Goal: Task Accomplishment & Management: Complete application form

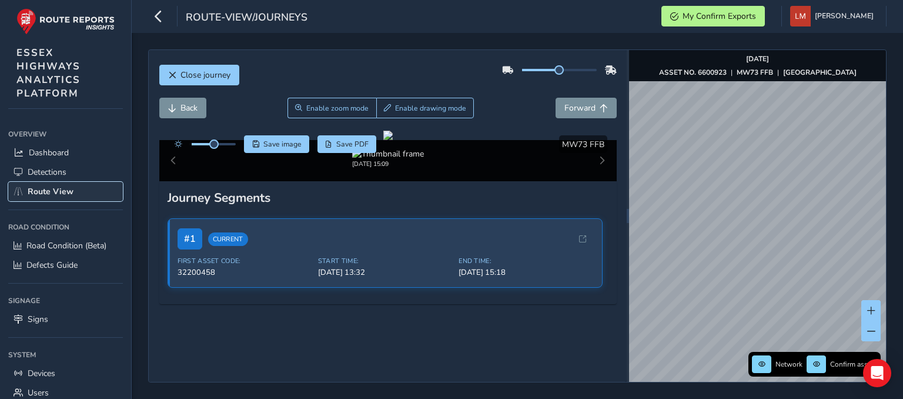
click at [55, 192] on span "Route View" at bounding box center [51, 191] width 46 height 11
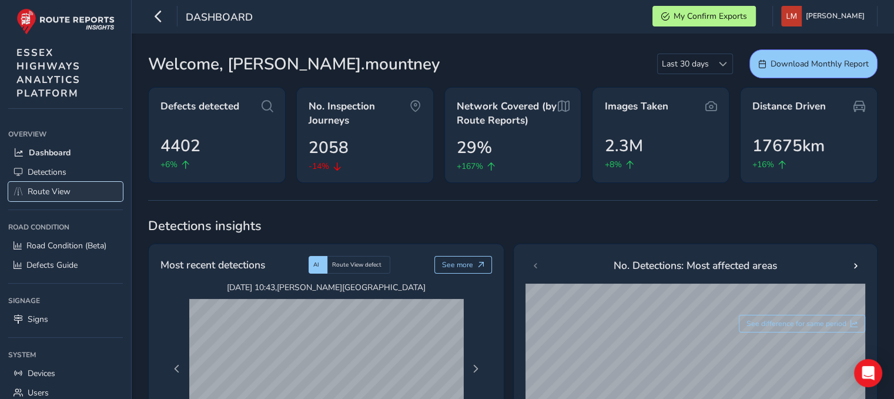
click at [38, 193] on span "Route View" at bounding box center [49, 191] width 43 height 11
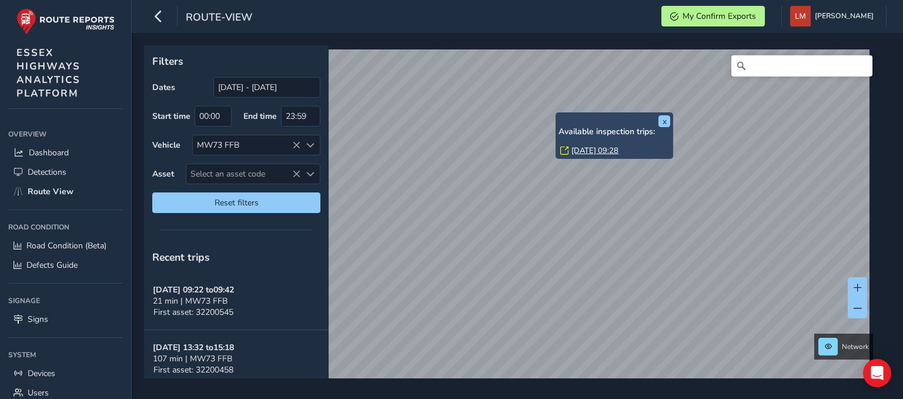
click at [591, 147] on link "[DATE] 09:28" at bounding box center [594, 150] width 47 height 11
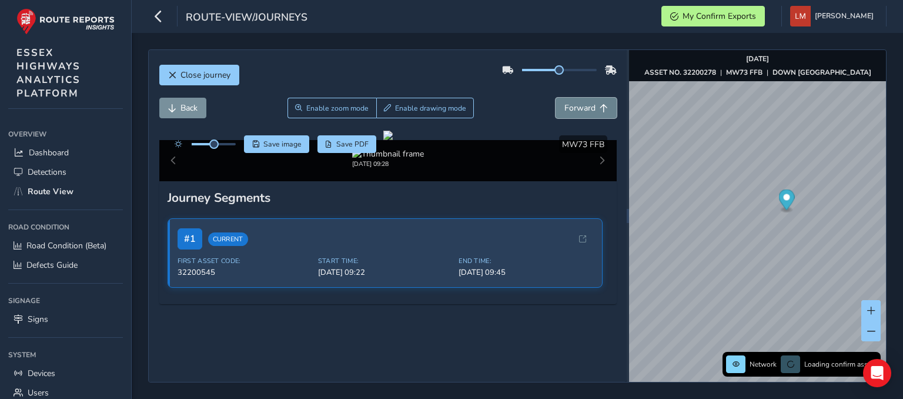
click at [593, 115] on button "Forward" at bounding box center [585, 108] width 61 height 21
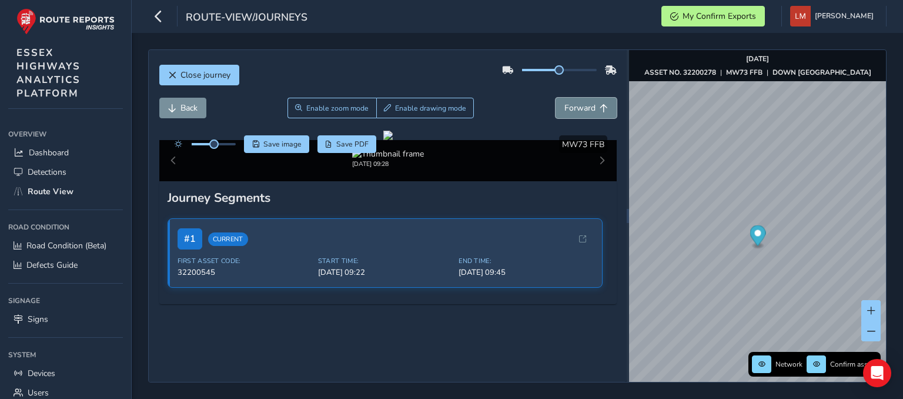
click at [593, 115] on button "Forward" at bounding box center [585, 108] width 61 height 21
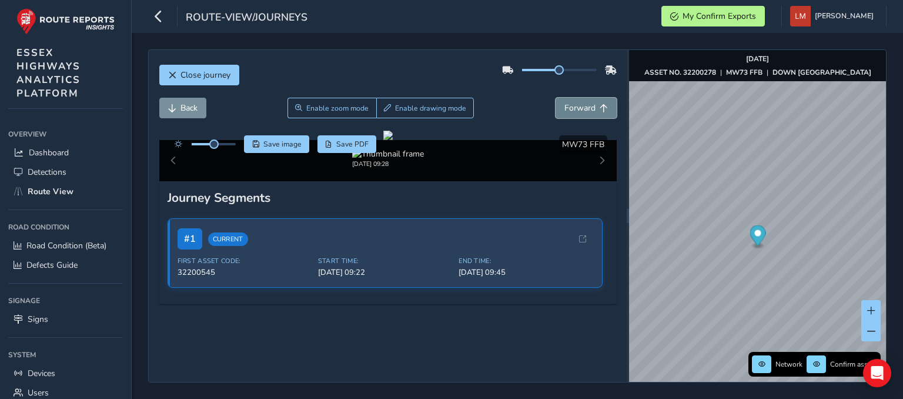
click at [593, 115] on button "Forward" at bounding box center [585, 108] width 61 height 21
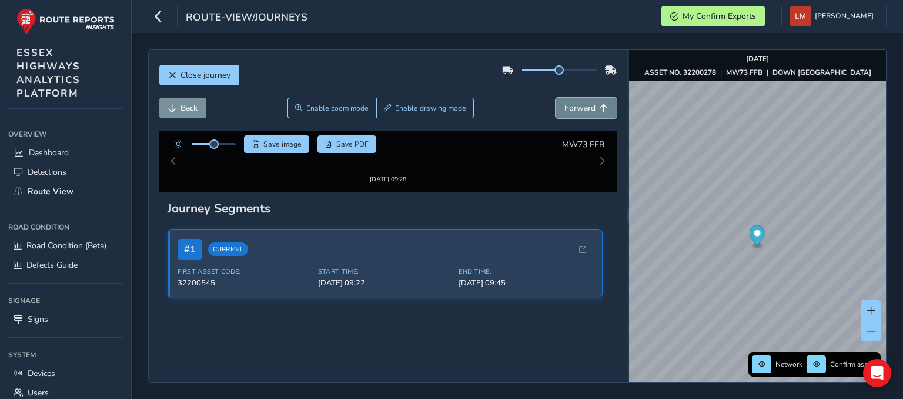
click at [593, 115] on button "Forward" at bounding box center [585, 108] width 61 height 21
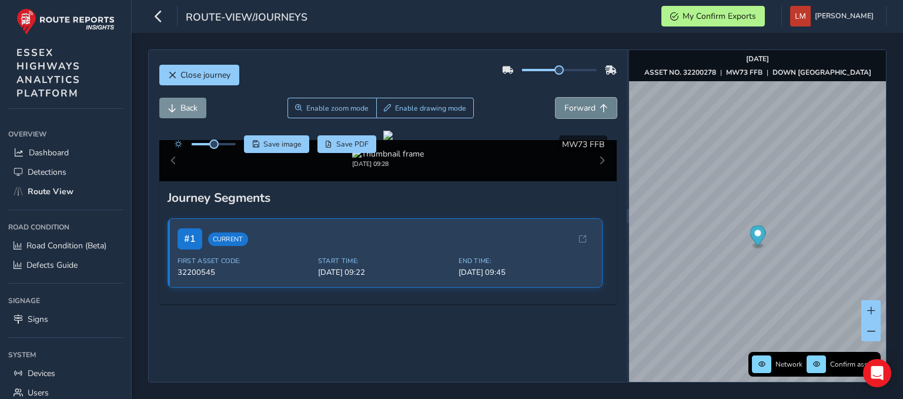
click at [592, 115] on button "Forward" at bounding box center [585, 108] width 61 height 21
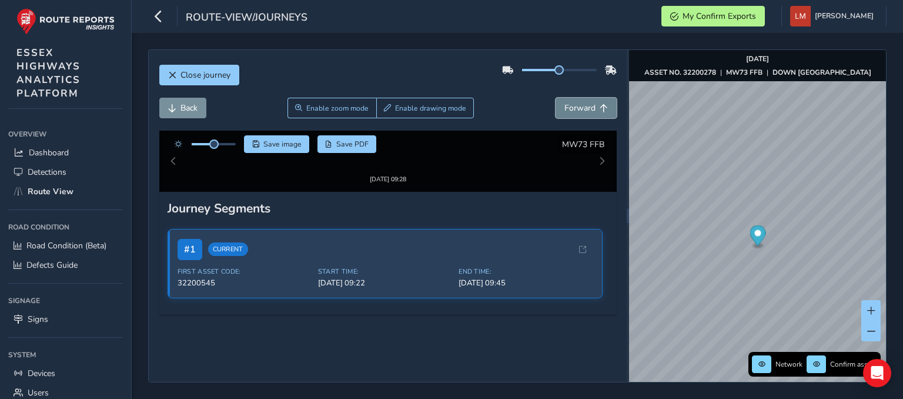
click at [592, 115] on button "Forward" at bounding box center [585, 108] width 61 height 21
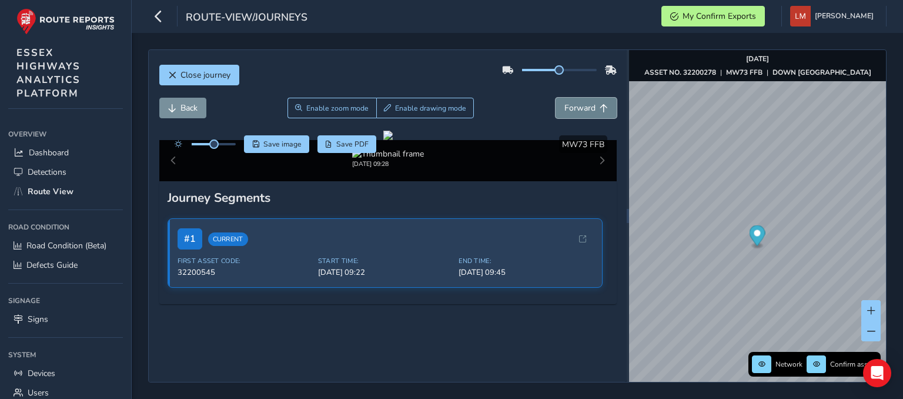
click at [592, 115] on button "Forward" at bounding box center [585, 108] width 61 height 21
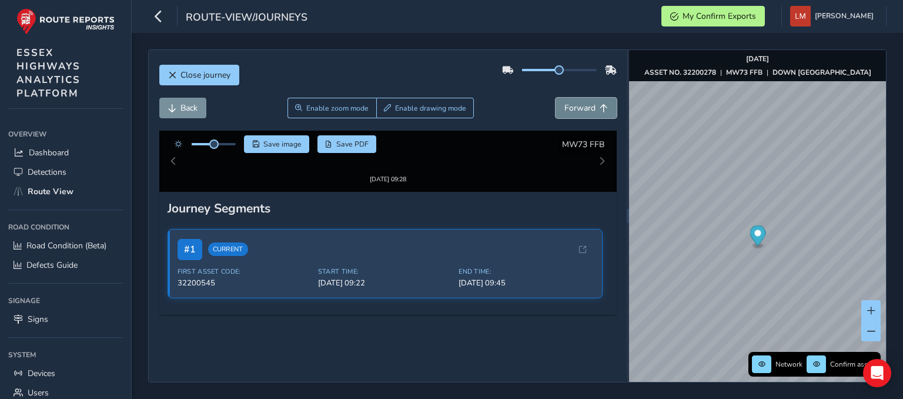
click at [592, 115] on button "Forward" at bounding box center [585, 108] width 61 height 21
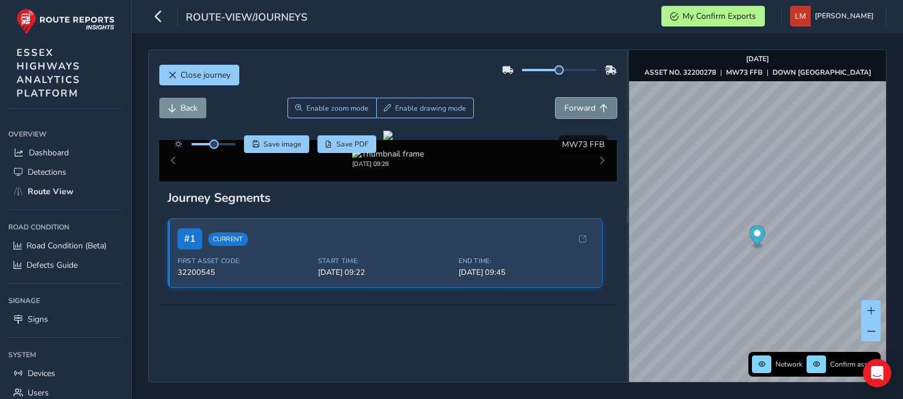
click at [592, 115] on button "Forward" at bounding box center [585, 108] width 61 height 21
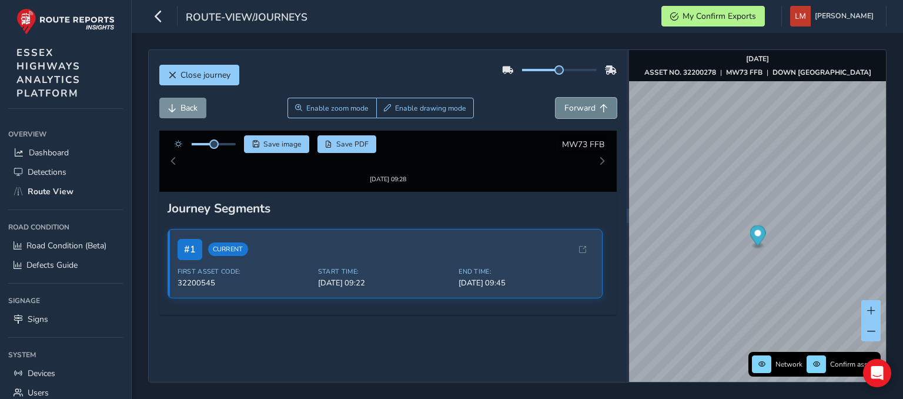
click at [592, 115] on button "Forward" at bounding box center [585, 108] width 61 height 21
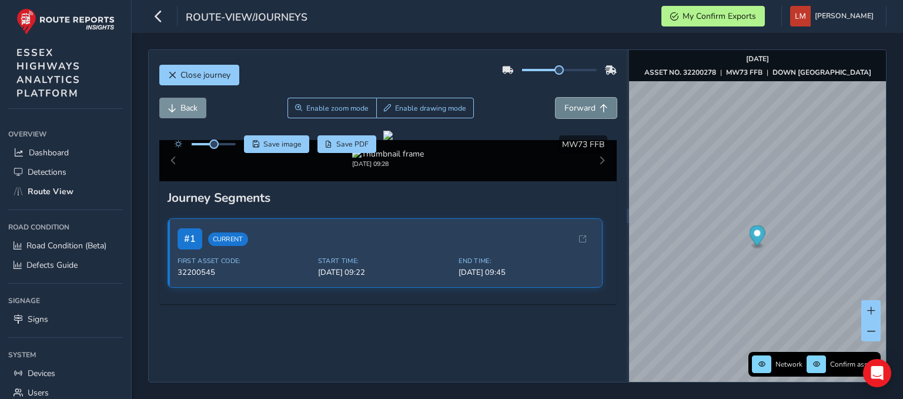
click at [592, 115] on button "Forward" at bounding box center [585, 108] width 61 height 21
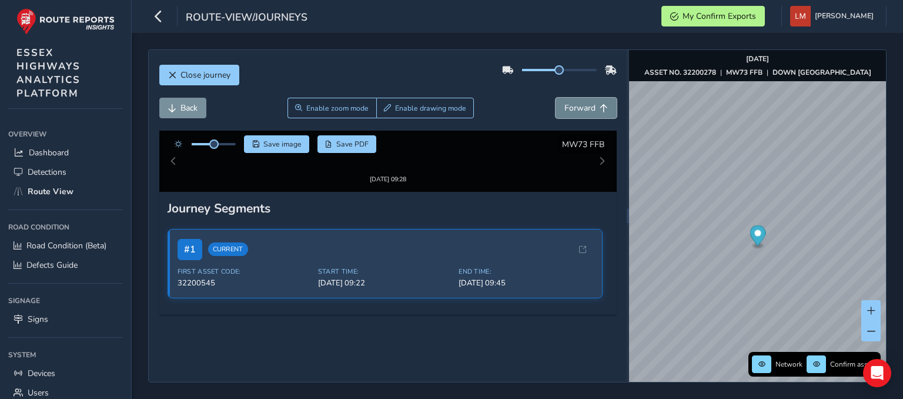
click at [592, 115] on button "Forward" at bounding box center [585, 108] width 61 height 21
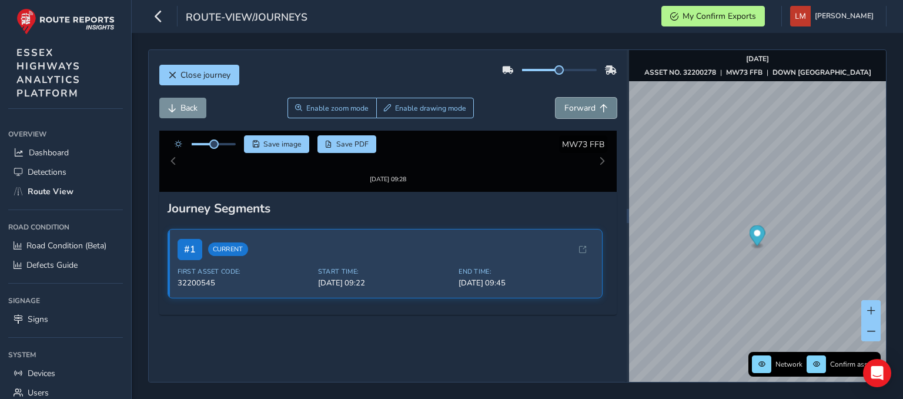
click at [592, 115] on button "Forward" at bounding box center [585, 108] width 61 height 21
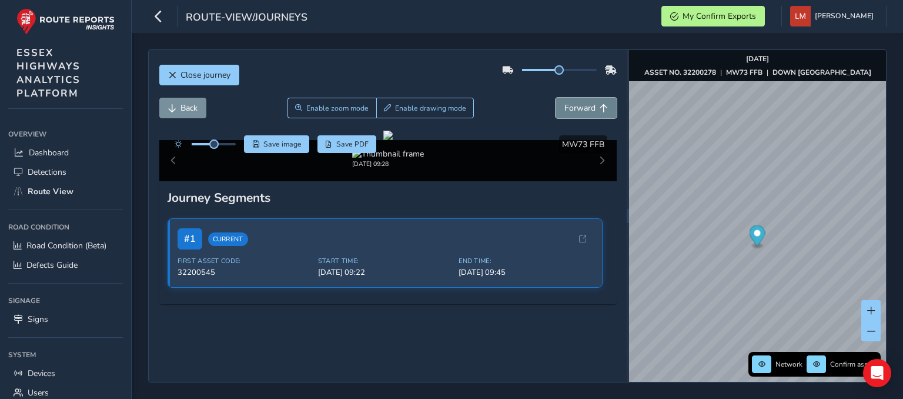
click at [592, 115] on button "Forward" at bounding box center [585, 108] width 61 height 21
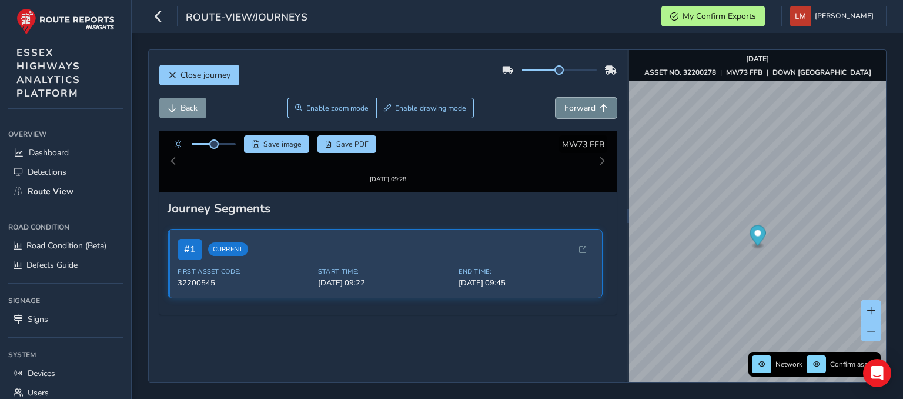
click at [592, 115] on button "Forward" at bounding box center [585, 108] width 61 height 21
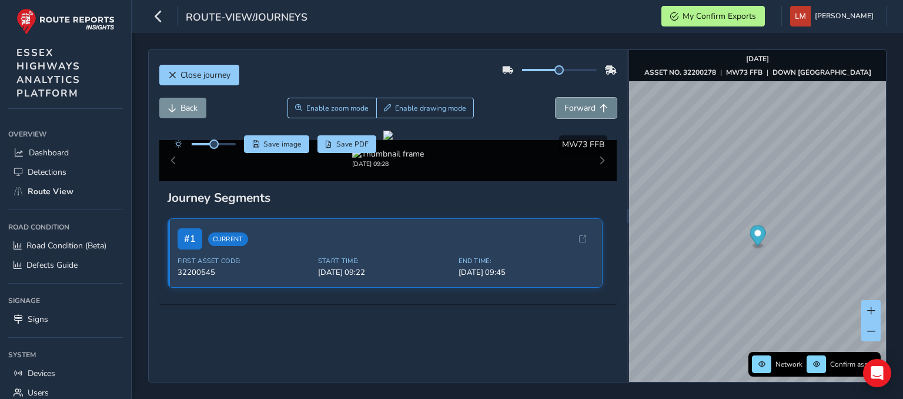
click at [592, 115] on button "Forward" at bounding box center [585, 108] width 61 height 21
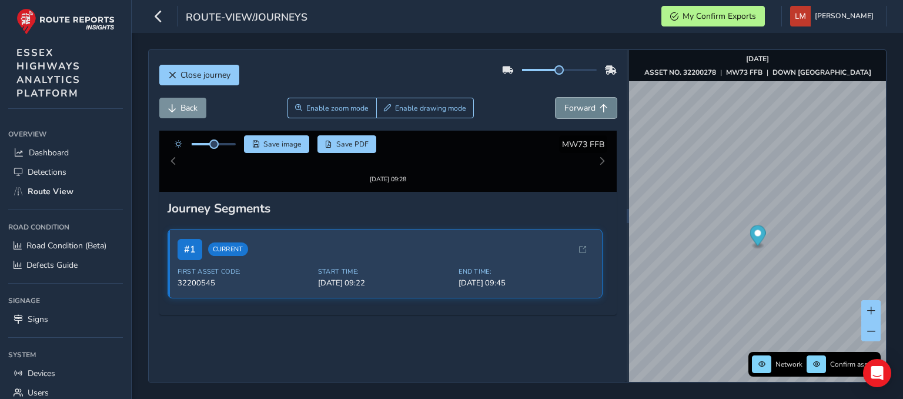
click at [592, 115] on button "Forward" at bounding box center [585, 108] width 61 height 21
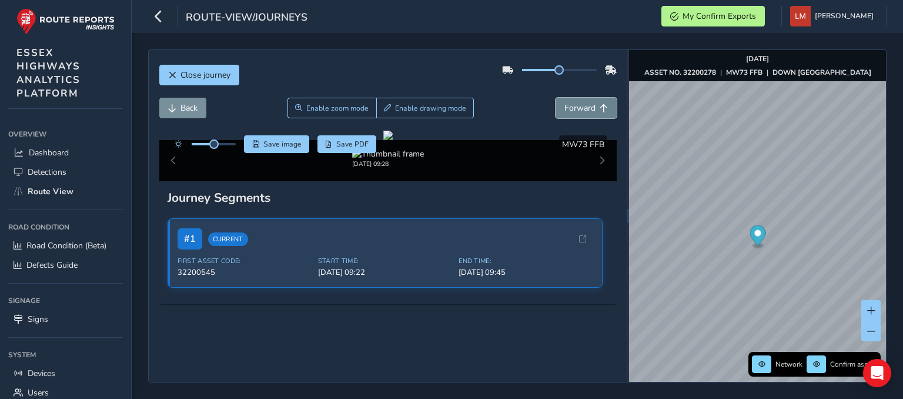
click at [592, 115] on button "Forward" at bounding box center [585, 108] width 61 height 21
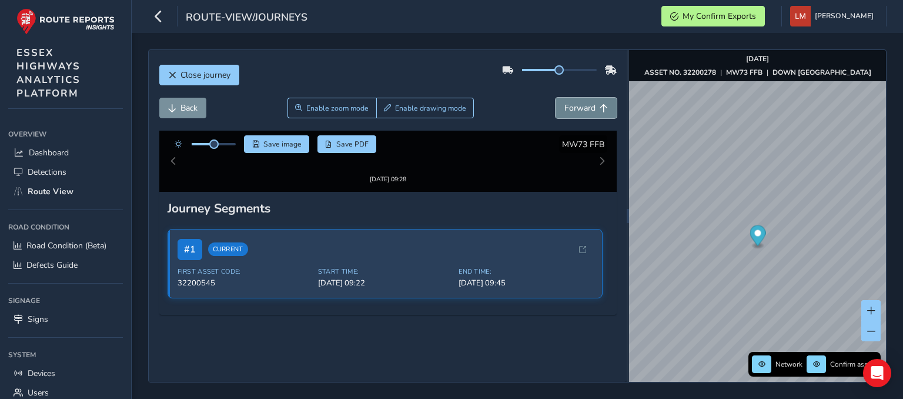
click at [592, 115] on button "Forward" at bounding box center [585, 108] width 61 height 21
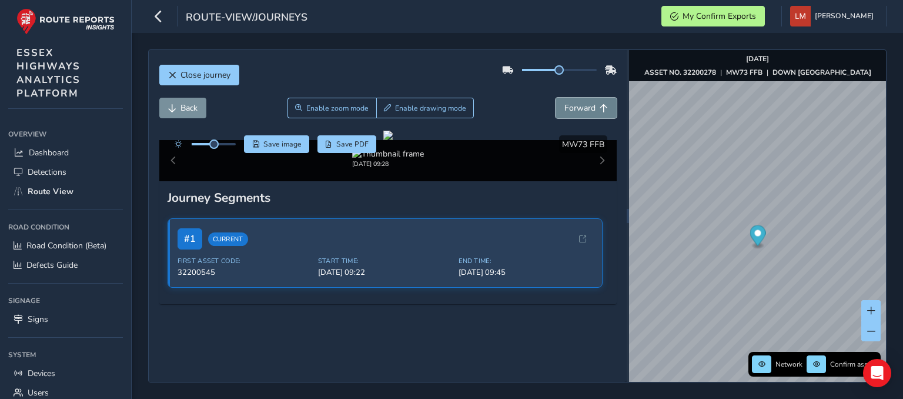
click at [592, 115] on button "Forward" at bounding box center [585, 108] width 61 height 21
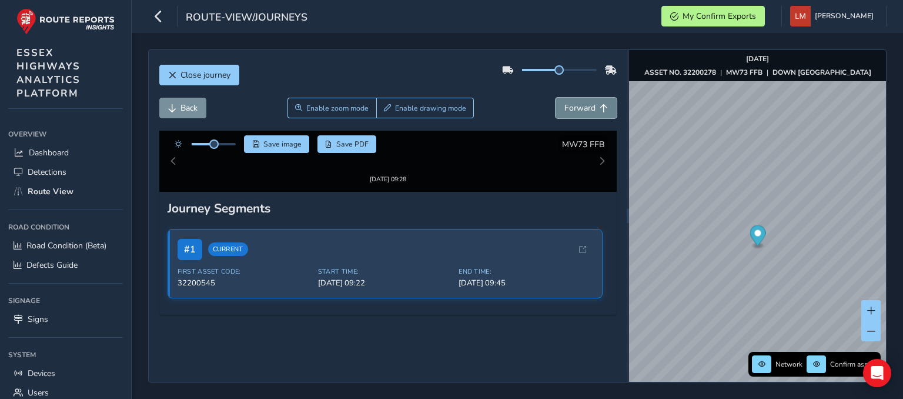
click at [592, 115] on button "Forward" at bounding box center [585, 108] width 61 height 21
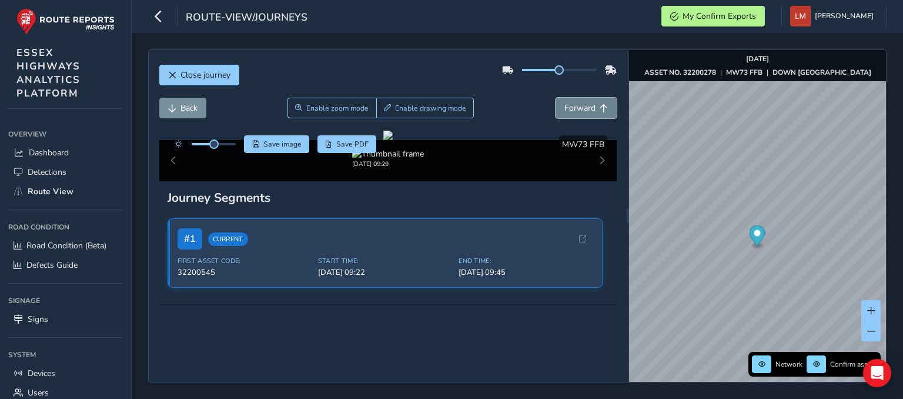
click at [592, 115] on button "Forward" at bounding box center [585, 108] width 61 height 21
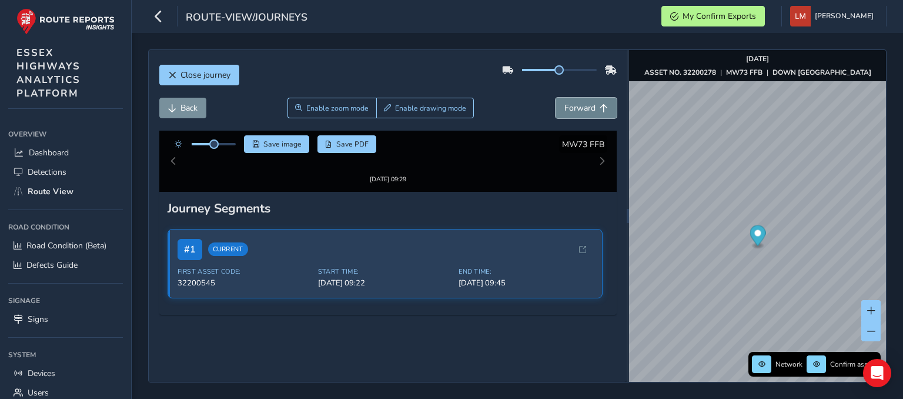
click at [592, 115] on button "Forward" at bounding box center [585, 108] width 61 height 21
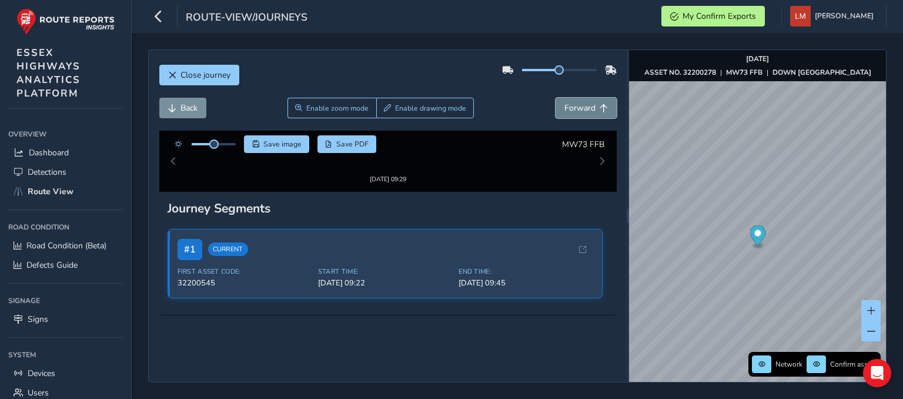
click at [592, 115] on button "Forward" at bounding box center [585, 108] width 61 height 21
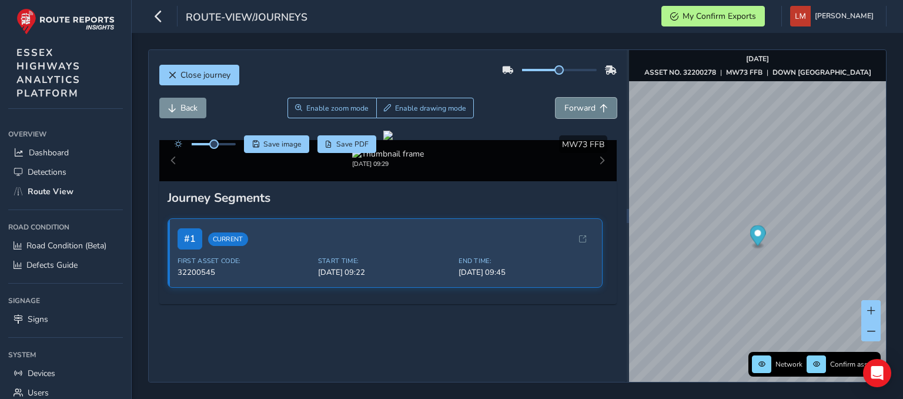
click at [592, 115] on button "Forward" at bounding box center [585, 108] width 61 height 21
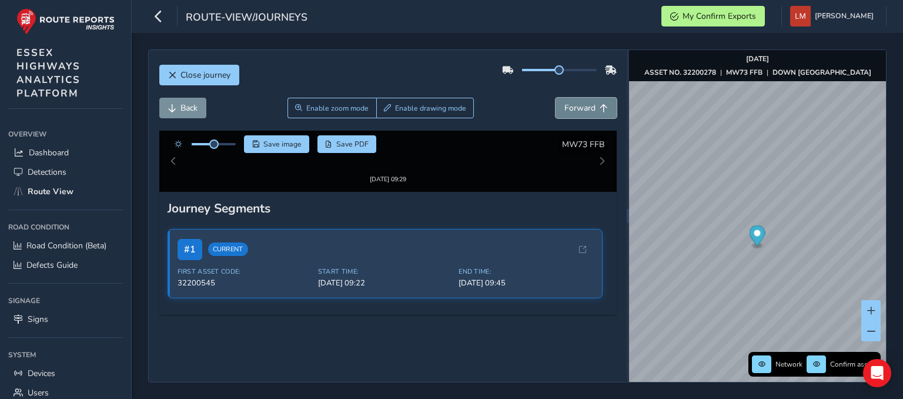
click at [592, 115] on button "Forward" at bounding box center [585, 108] width 61 height 21
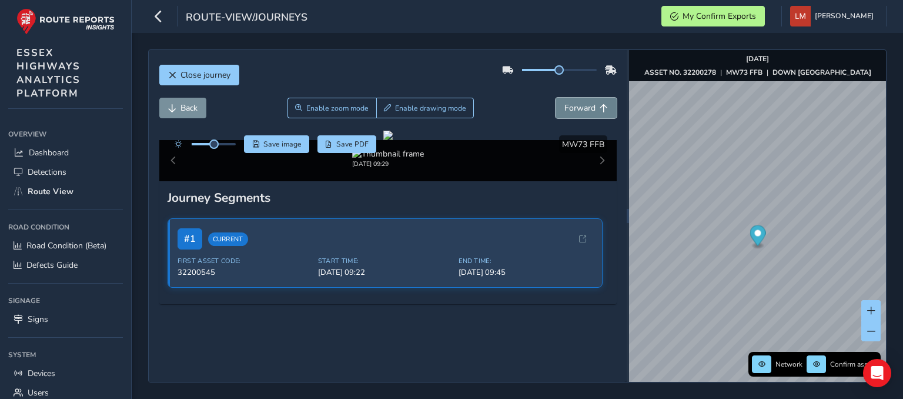
click at [592, 115] on button "Forward" at bounding box center [585, 108] width 61 height 21
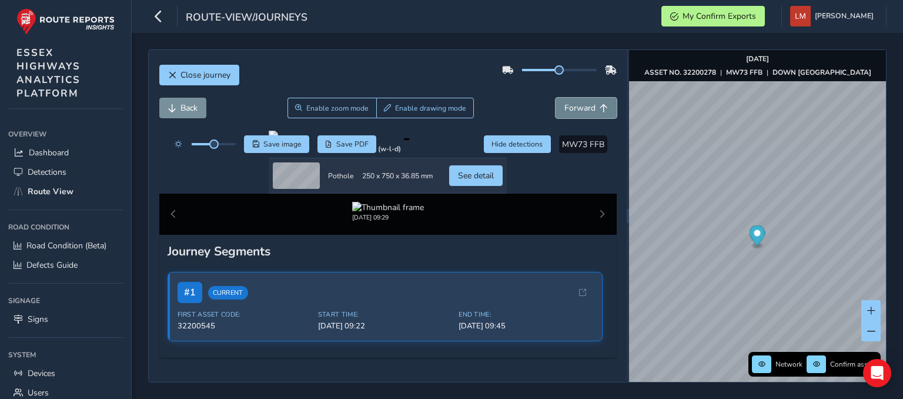
click at [592, 115] on button "Forward" at bounding box center [585, 108] width 61 height 21
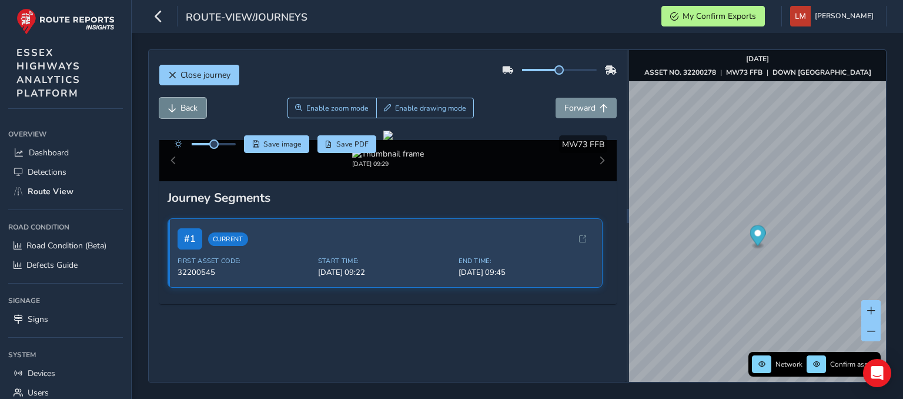
click at [185, 104] on span "Back" at bounding box center [188, 107] width 17 height 11
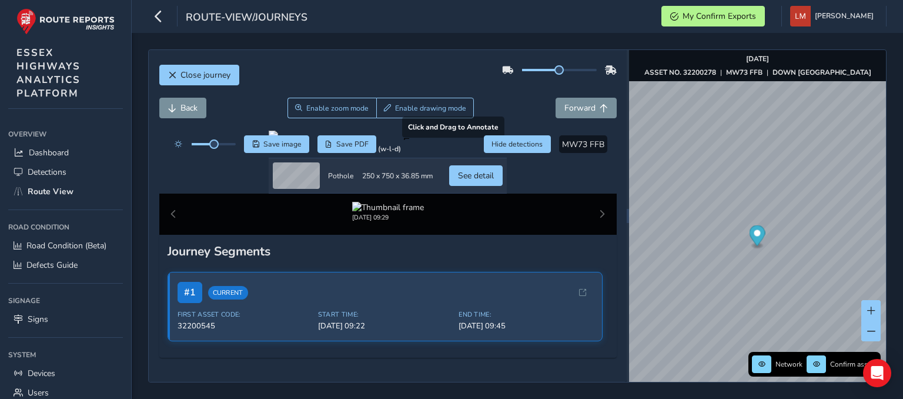
click at [416, 140] on div at bounding box center [388, 134] width 238 height 9
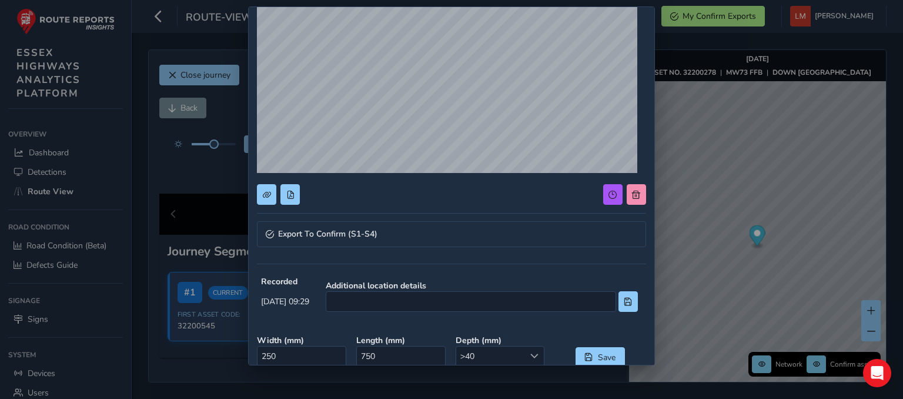
scroll to position [176, 0]
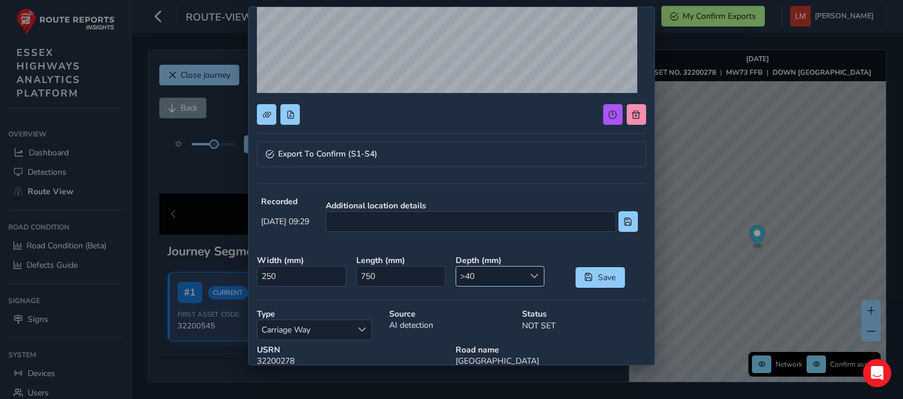
click at [508, 271] on span ">40" at bounding box center [490, 275] width 68 height 19
click at [480, 255] on li ">50" at bounding box center [494, 257] width 86 height 19
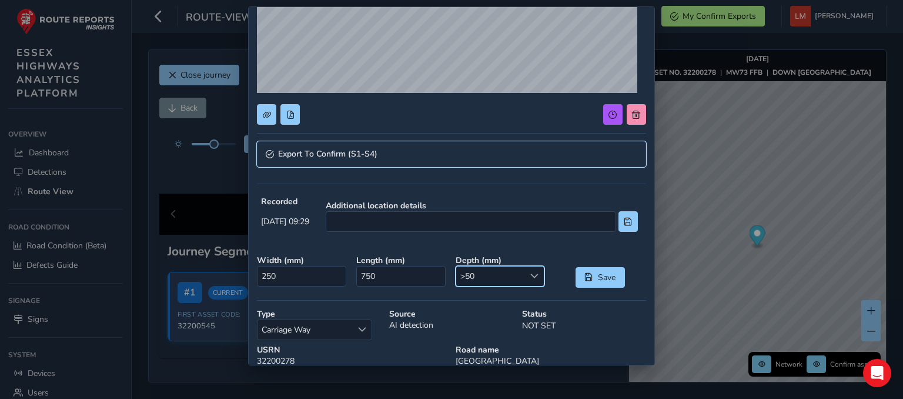
click at [389, 153] on link "Export To Confirm (S1-S4)" at bounding box center [451, 154] width 389 height 26
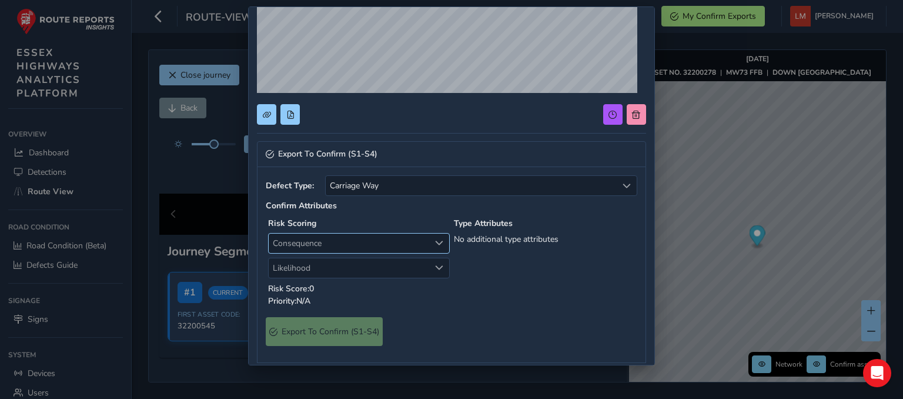
click at [338, 247] on span "Consequence" at bounding box center [349, 242] width 161 height 19
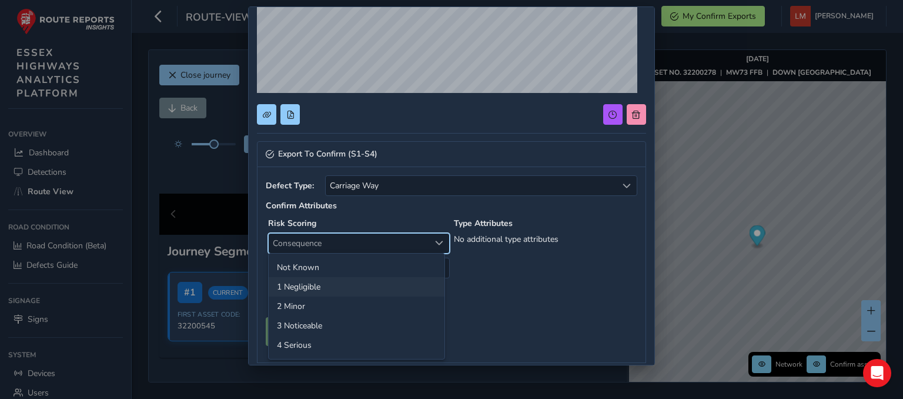
click at [313, 280] on li "1 Negligible" at bounding box center [357, 286] width 176 height 19
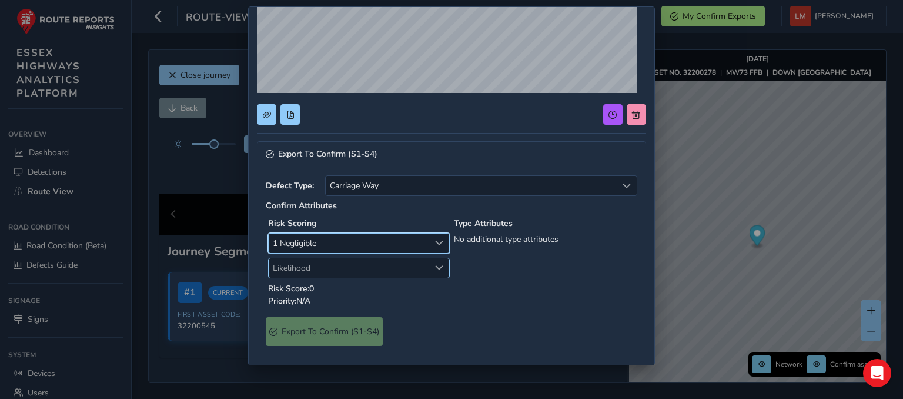
click at [330, 258] on span "Likelihood" at bounding box center [349, 267] width 161 height 19
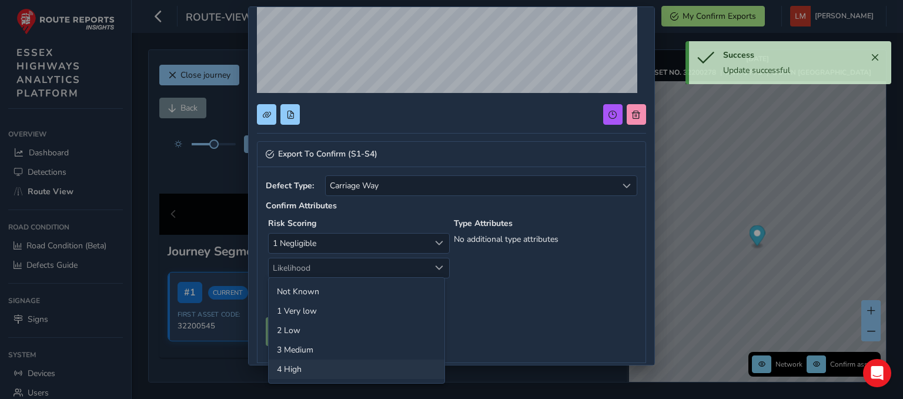
click at [296, 363] on li "4 High" at bounding box center [357, 368] width 176 height 19
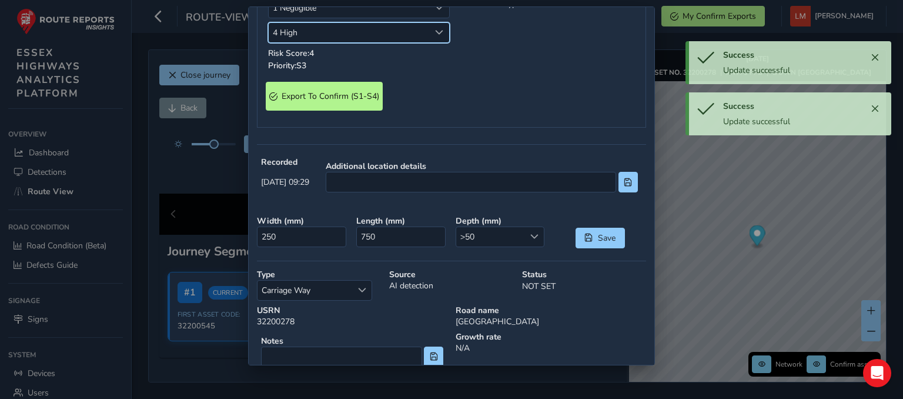
scroll to position [471, 0]
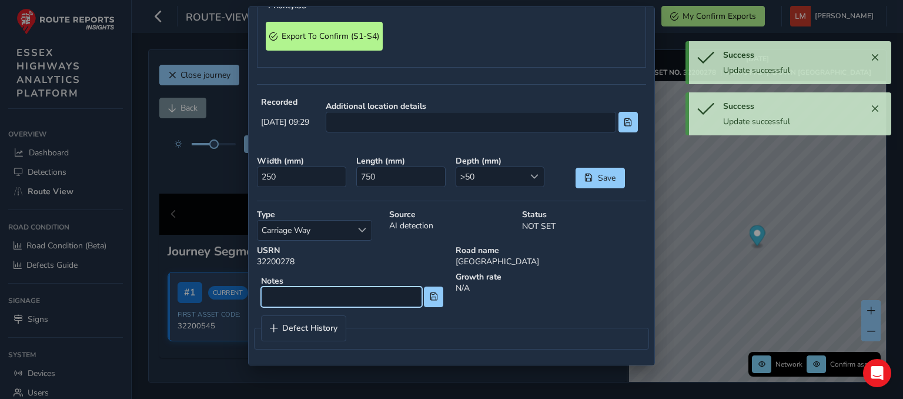
click at [334, 300] on input at bounding box center [341, 296] width 160 height 21
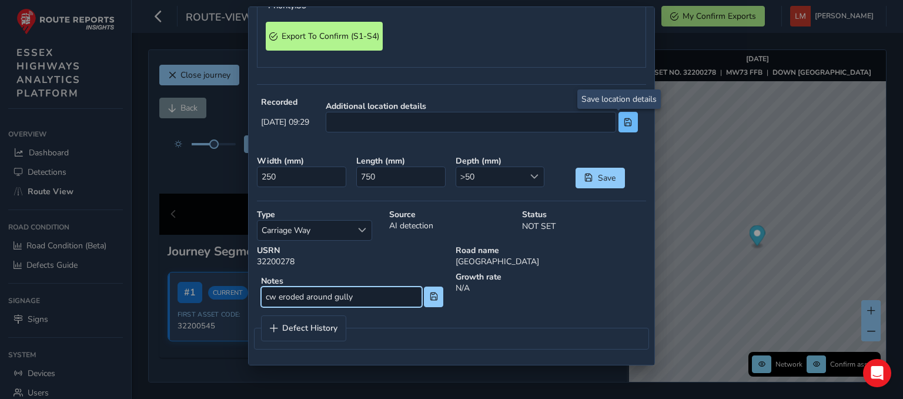
type input "cw eroded around gully"
click at [624, 118] on span at bounding box center [628, 122] width 8 height 8
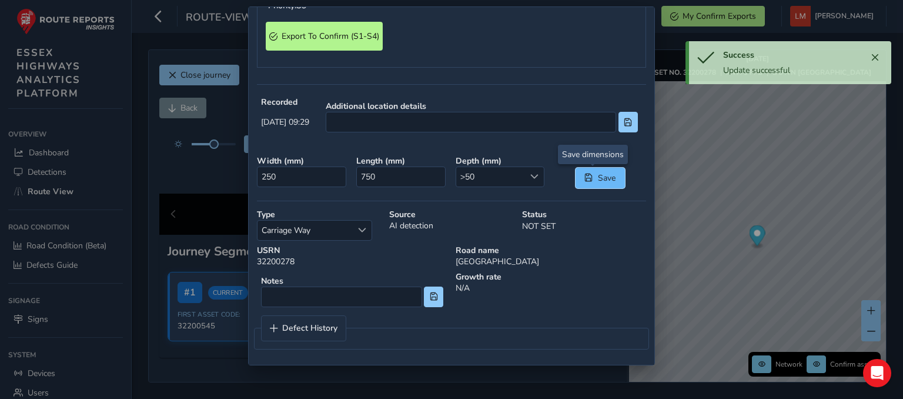
drag, startPoint x: 599, startPoint y: 175, endPoint x: 575, endPoint y: 189, distance: 27.4
click at [598, 175] on span "Save" at bounding box center [606, 177] width 19 height 11
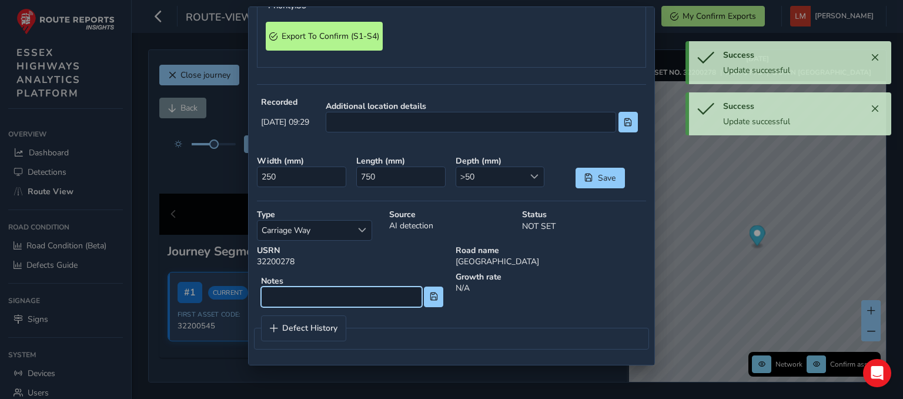
click at [373, 303] on input at bounding box center [341, 296] width 160 height 21
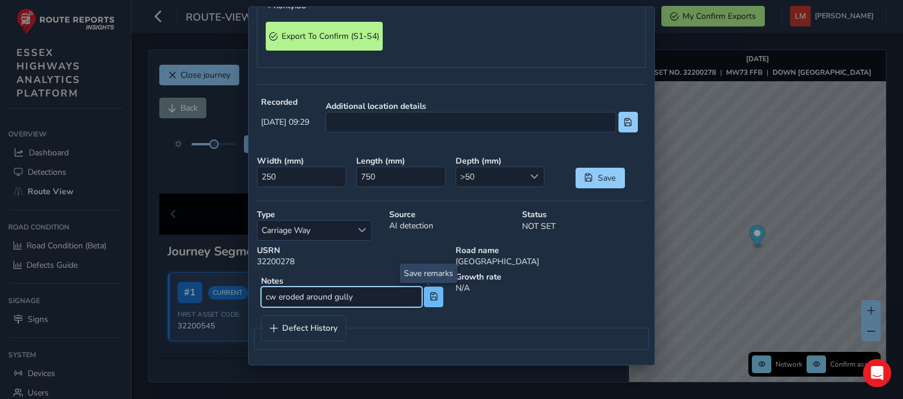
type input "cw eroded around gully"
click at [431, 297] on span at bounding box center [434, 296] width 8 height 8
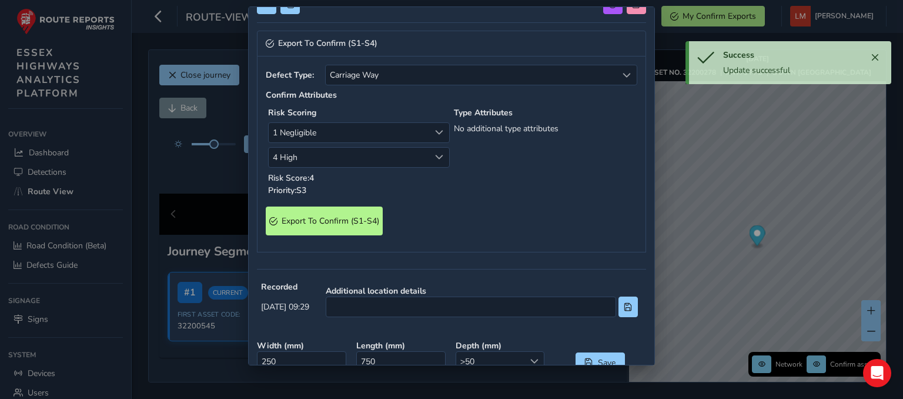
scroll to position [354, 0]
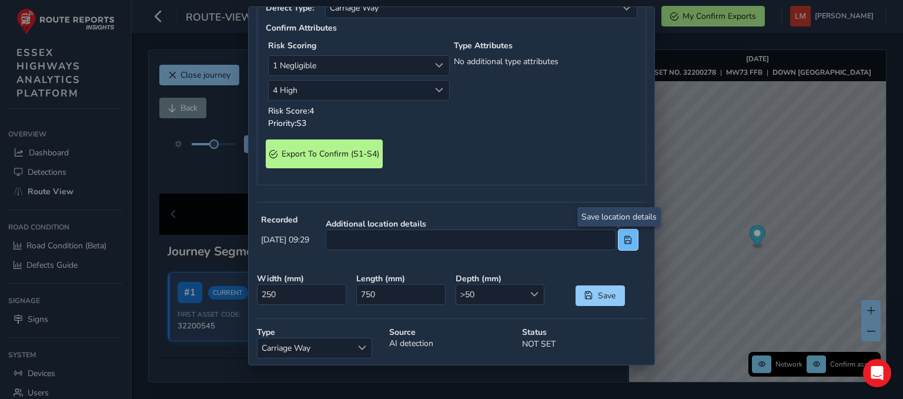
click at [624, 239] on span at bounding box center [628, 240] width 8 height 8
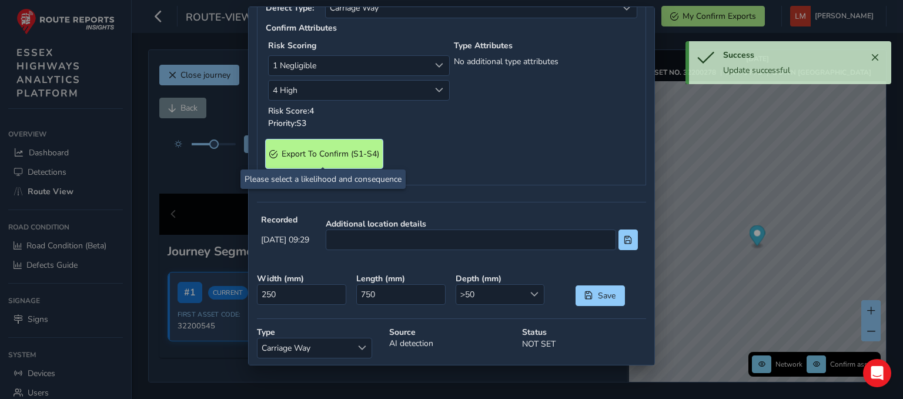
click at [333, 148] on span "Export To Confirm (S1-S4)" at bounding box center [331, 153] width 98 height 11
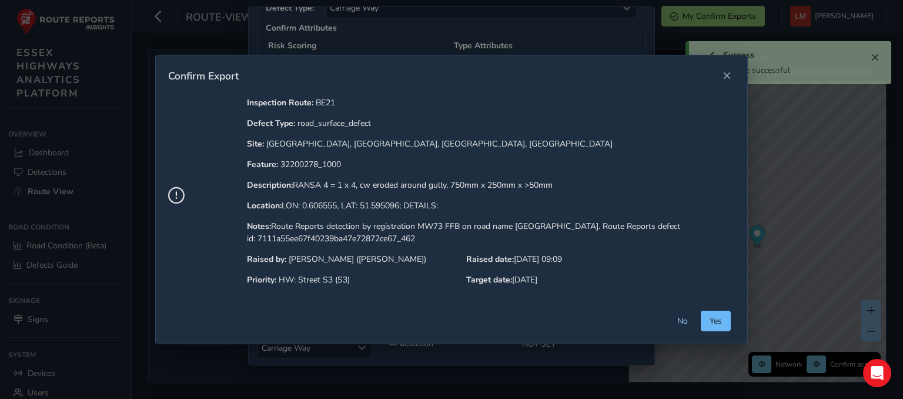
click at [716, 317] on span "Yes" at bounding box center [715, 320] width 12 height 11
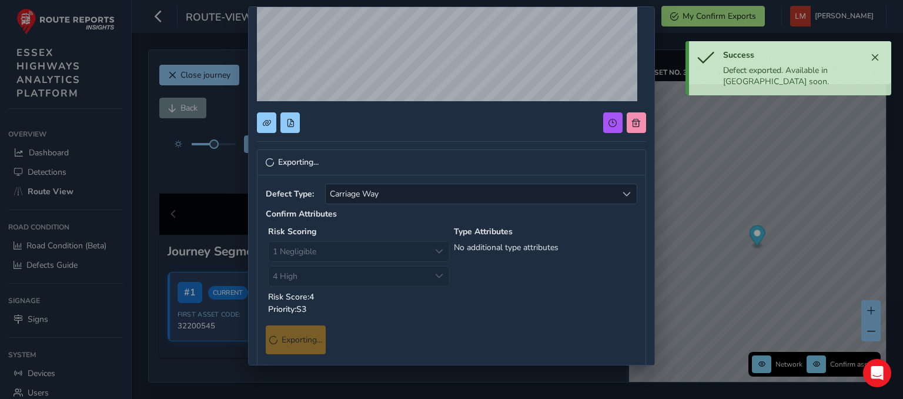
scroll to position [0, 0]
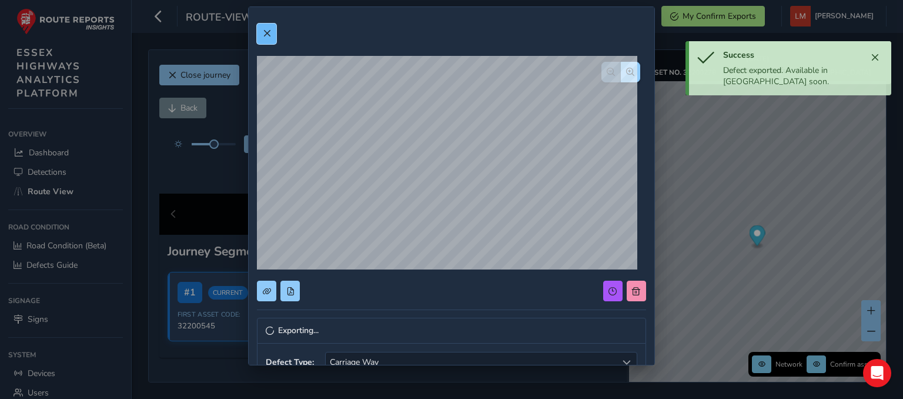
click at [266, 37] on span at bounding box center [267, 33] width 8 height 8
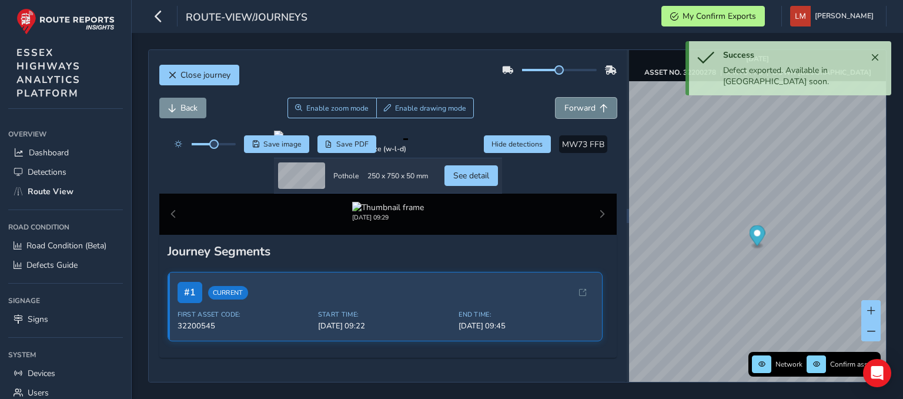
click at [587, 105] on button "Forward" at bounding box center [585, 108] width 61 height 21
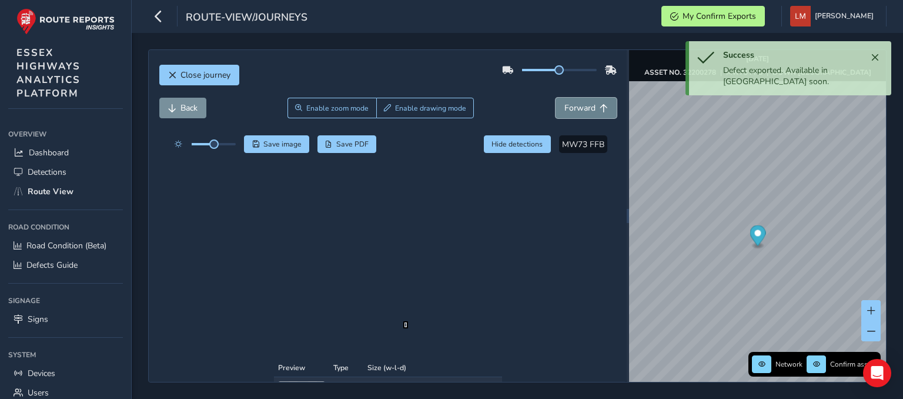
click at [587, 105] on button "Forward" at bounding box center [585, 108] width 61 height 21
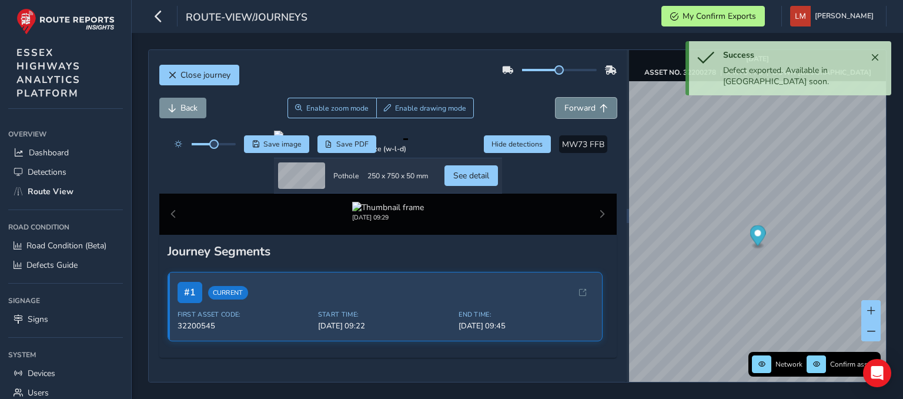
click at [587, 105] on button "Forward" at bounding box center [585, 108] width 61 height 21
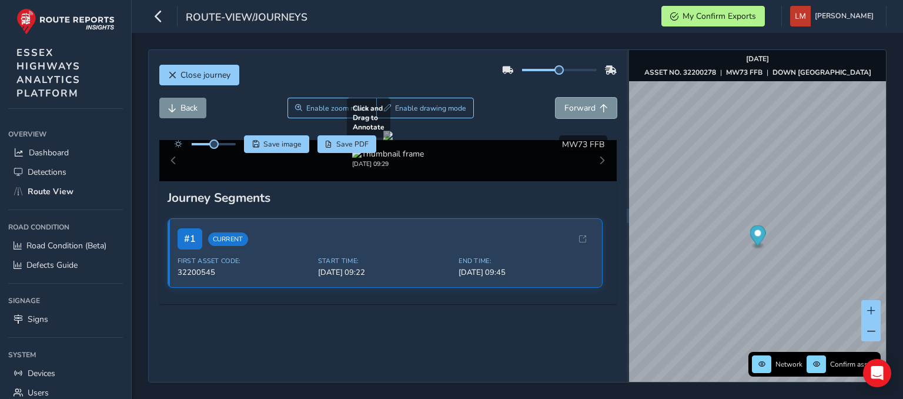
scroll to position [59, 0]
click at [582, 98] on div "Back Enable zoom mode Enable drawing mode Forward" at bounding box center [387, 114] width 457 height 33
click at [582, 98] on button "Forward" at bounding box center [585, 108] width 61 height 21
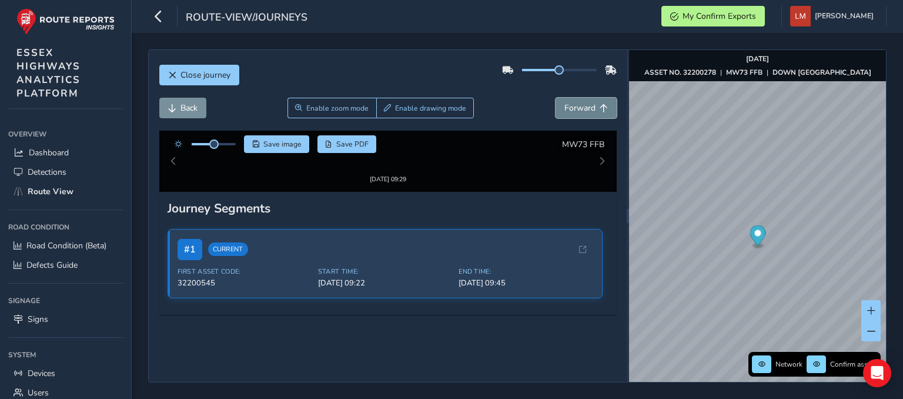
click at [582, 98] on button "Forward" at bounding box center [585, 108] width 61 height 21
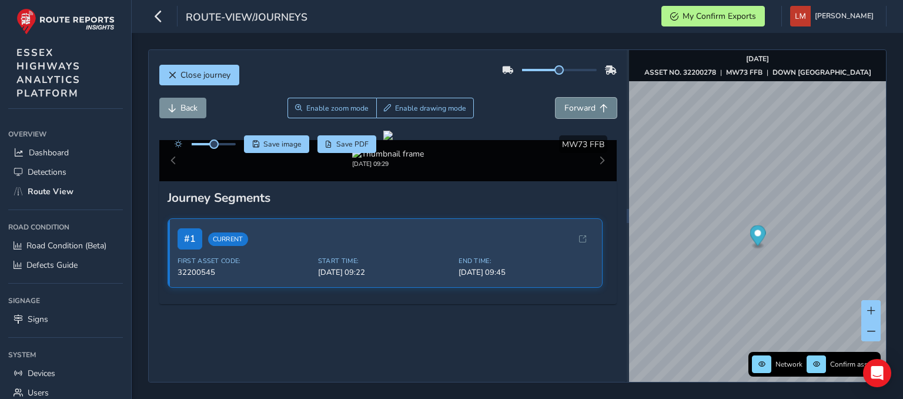
click at [582, 98] on button "Forward" at bounding box center [585, 108] width 61 height 21
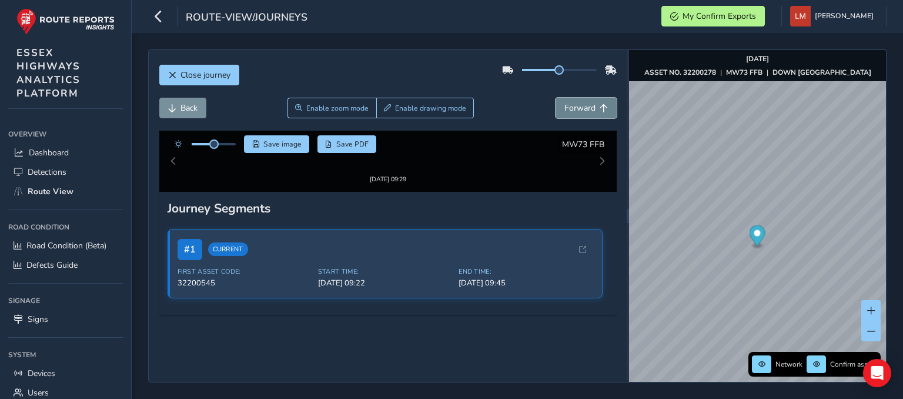
click at [582, 98] on button "Forward" at bounding box center [585, 108] width 61 height 21
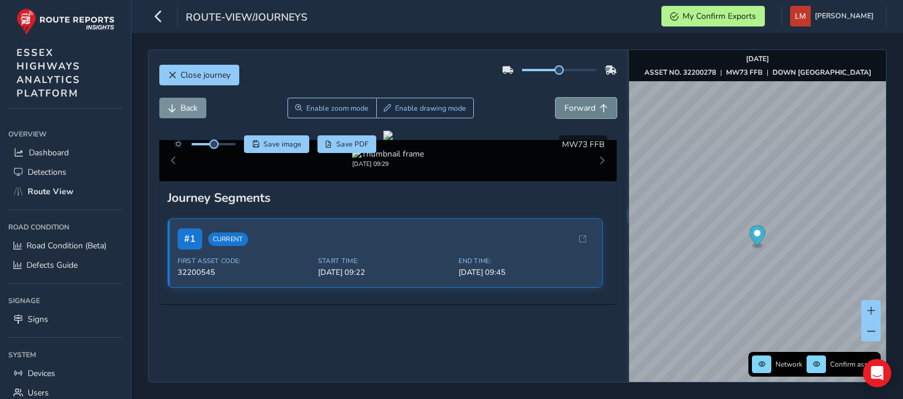
click at [582, 98] on button "Forward" at bounding box center [585, 108] width 61 height 21
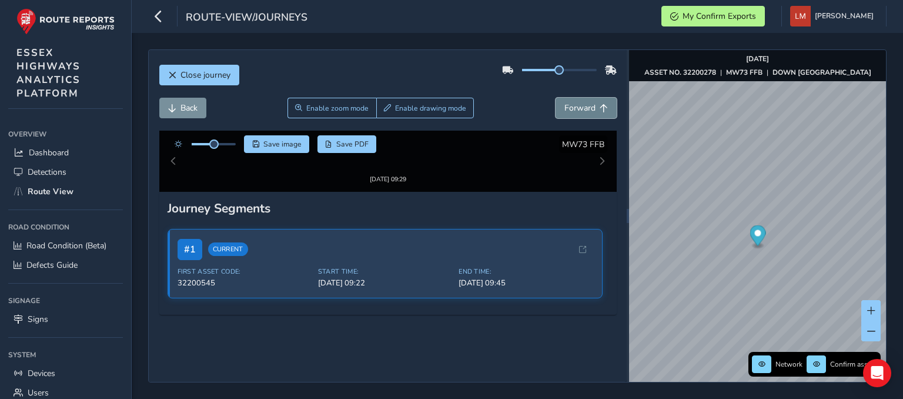
click at [582, 98] on button "Forward" at bounding box center [585, 108] width 61 height 21
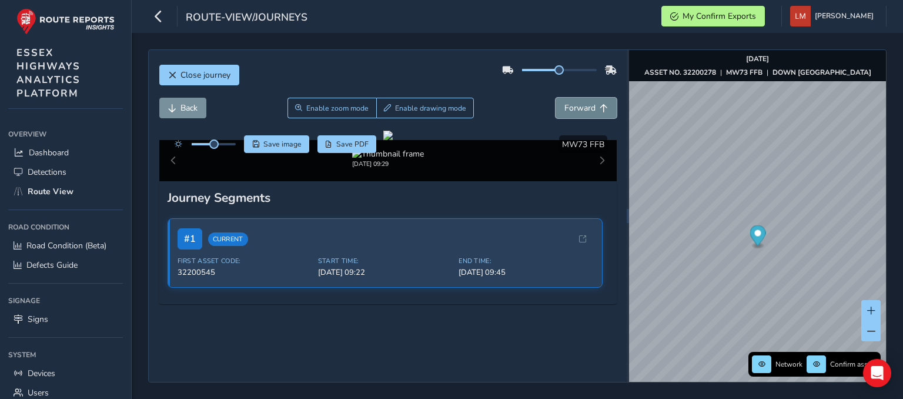
click at [582, 98] on button "Forward" at bounding box center [585, 108] width 61 height 21
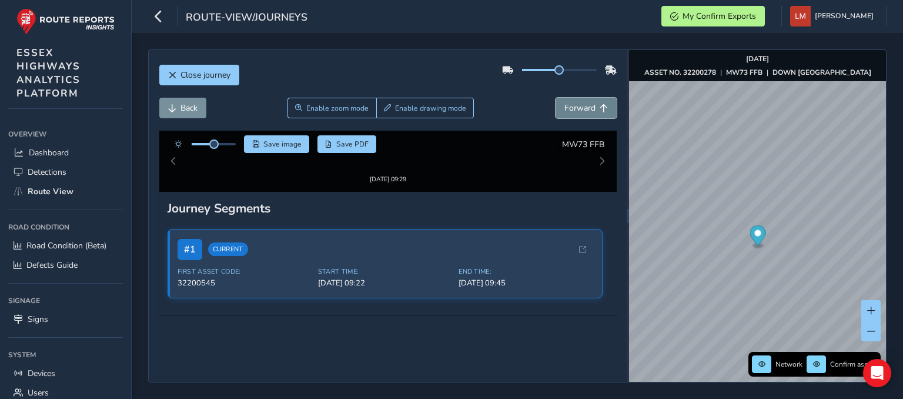
click at [582, 98] on button "Forward" at bounding box center [585, 108] width 61 height 21
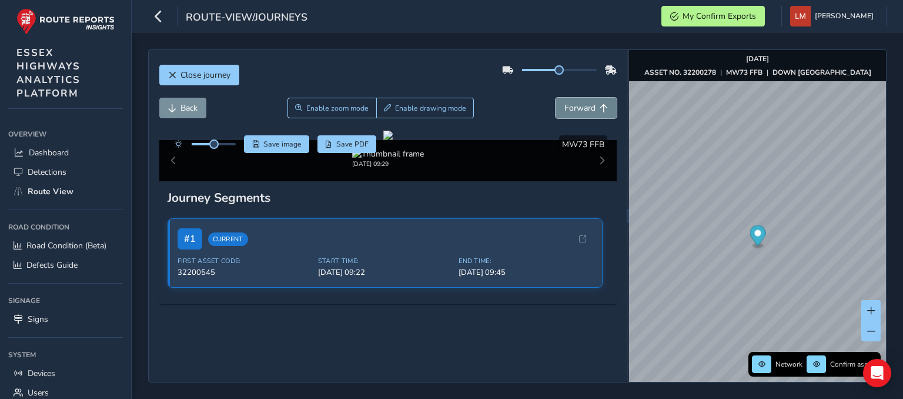
click at [582, 98] on button "Forward" at bounding box center [585, 108] width 61 height 21
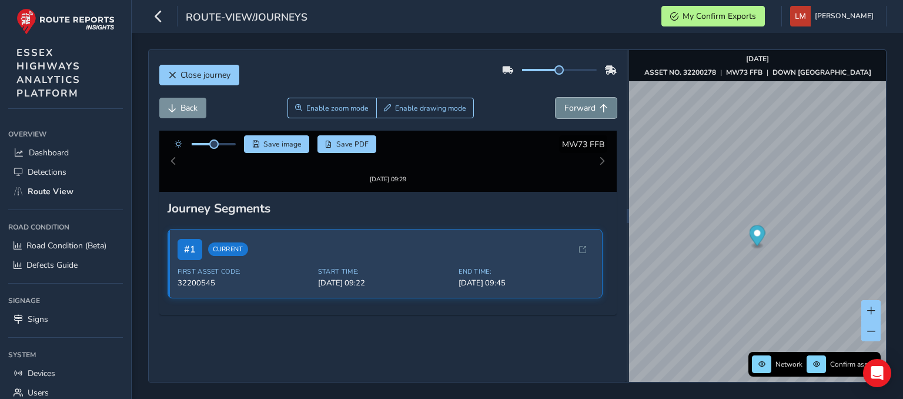
click at [582, 98] on button "Forward" at bounding box center [585, 108] width 61 height 21
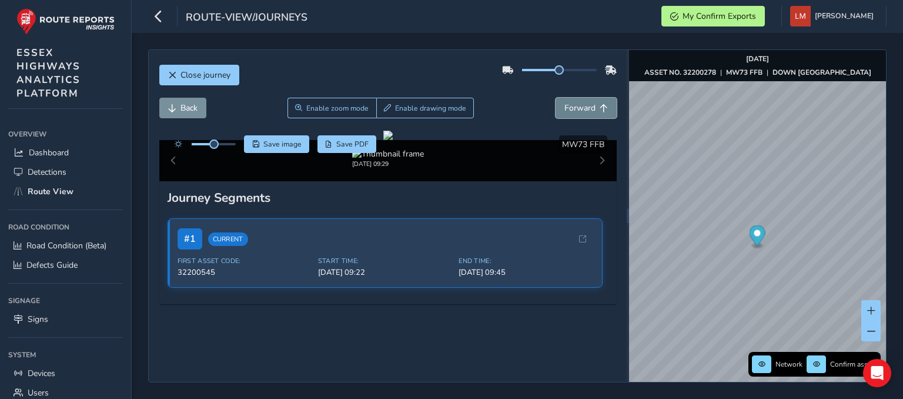
click at [582, 98] on button "Forward" at bounding box center [585, 108] width 61 height 21
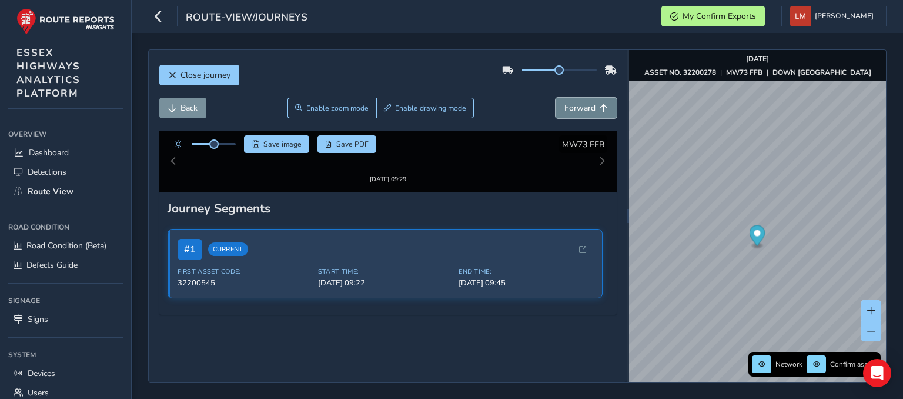
click at [582, 98] on button "Forward" at bounding box center [585, 108] width 61 height 21
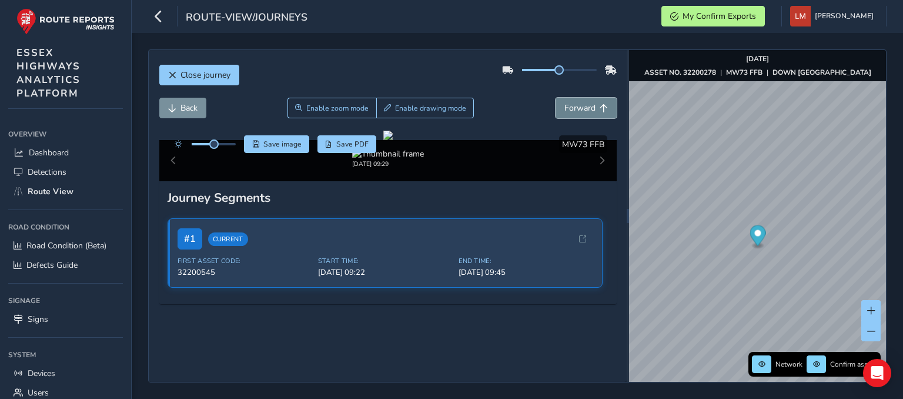
click at [582, 98] on button "Forward" at bounding box center [585, 108] width 61 height 21
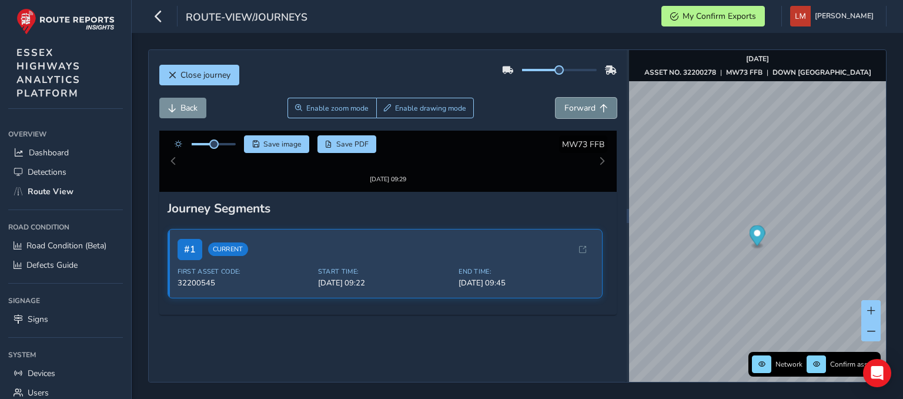
click at [582, 98] on button "Forward" at bounding box center [585, 108] width 61 height 21
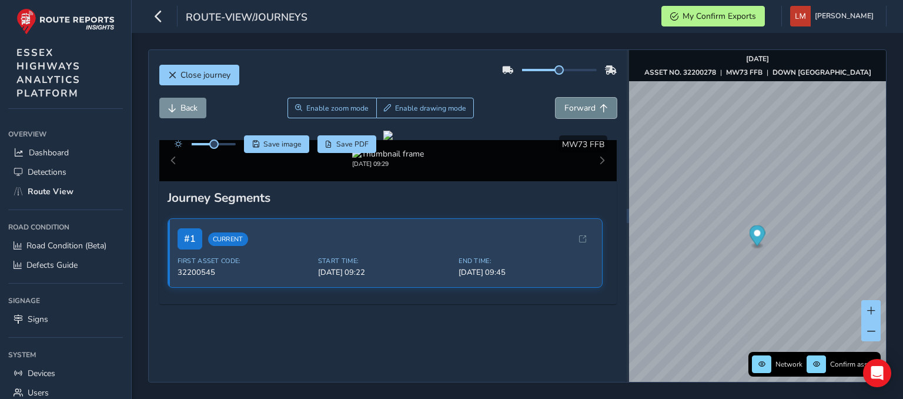
click at [581, 98] on button "Forward" at bounding box center [585, 108] width 61 height 21
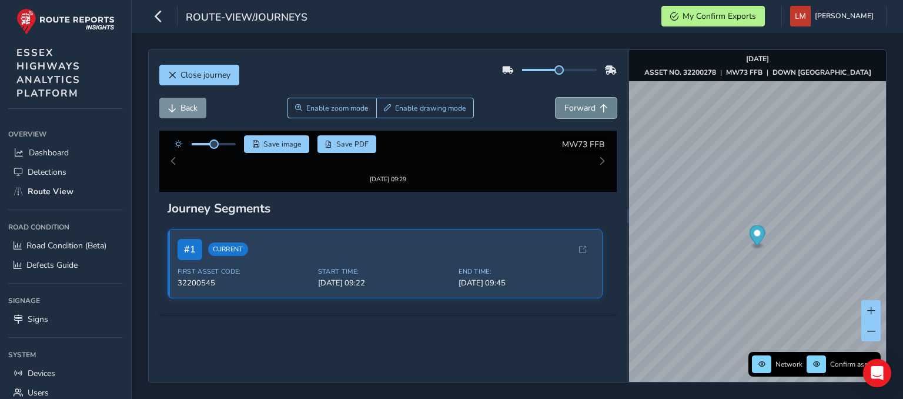
click at [581, 98] on button "Forward" at bounding box center [585, 108] width 61 height 21
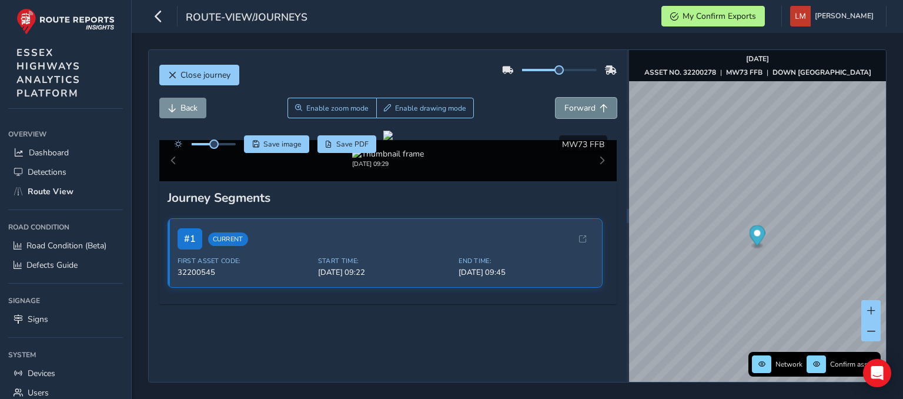
click at [581, 98] on button "Forward" at bounding box center [585, 108] width 61 height 21
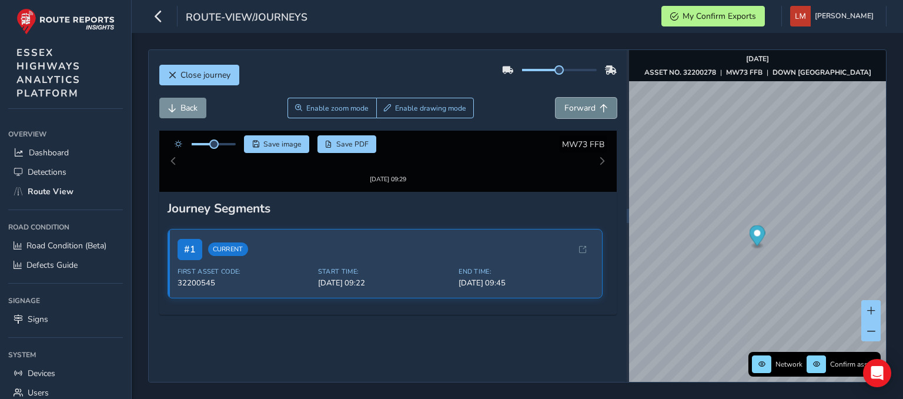
click at [581, 98] on button "Forward" at bounding box center [585, 108] width 61 height 21
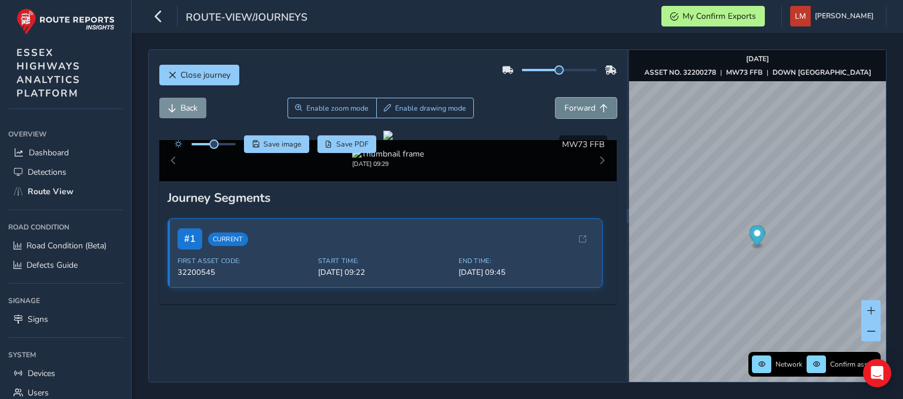
click at [581, 98] on button "Forward" at bounding box center [585, 108] width 61 height 21
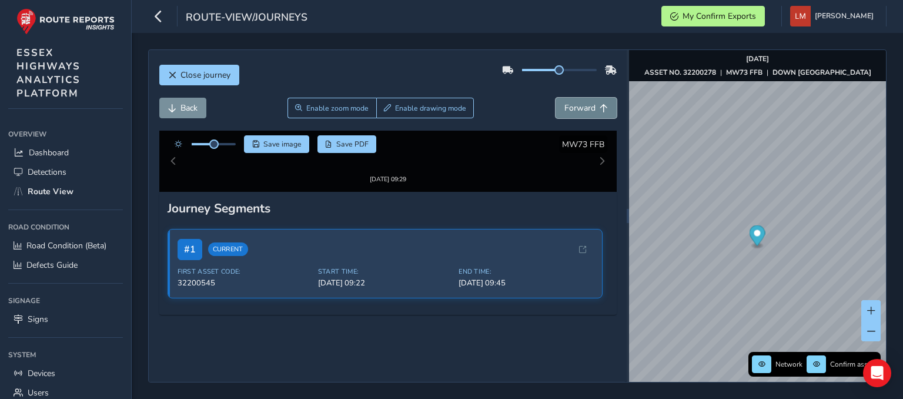
click at [581, 98] on button "Forward" at bounding box center [585, 108] width 61 height 21
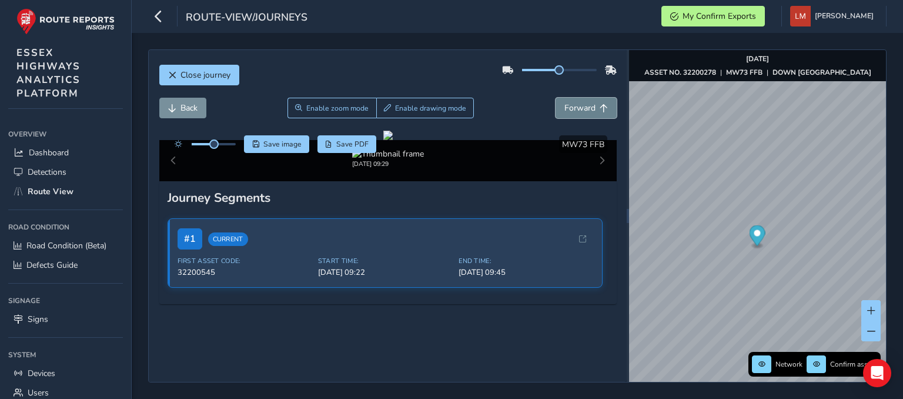
click at [581, 98] on button "Forward" at bounding box center [585, 108] width 61 height 21
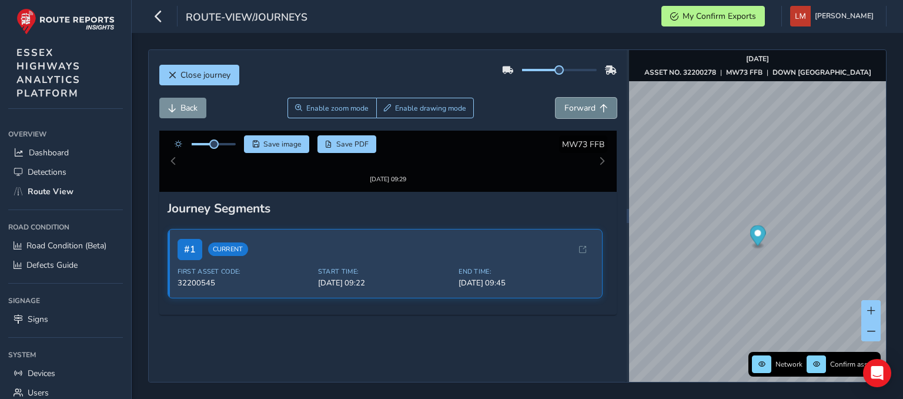
click at [581, 98] on button "Forward" at bounding box center [585, 108] width 61 height 21
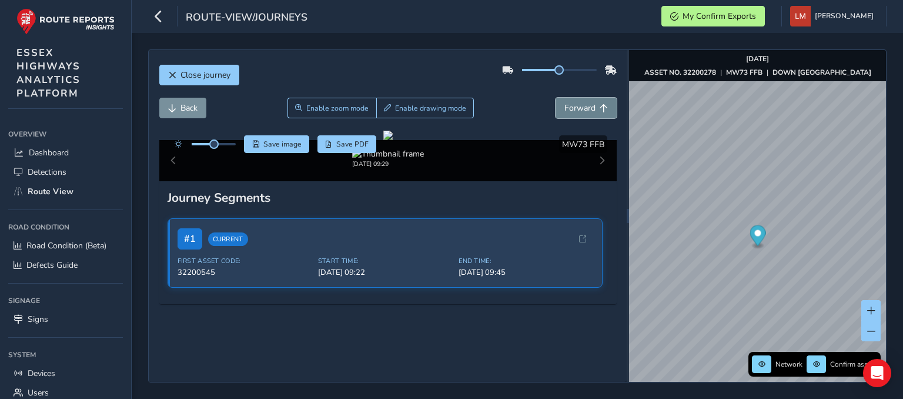
click at [581, 98] on button "Forward" at bounding box center [585, 108] width 61 height 21
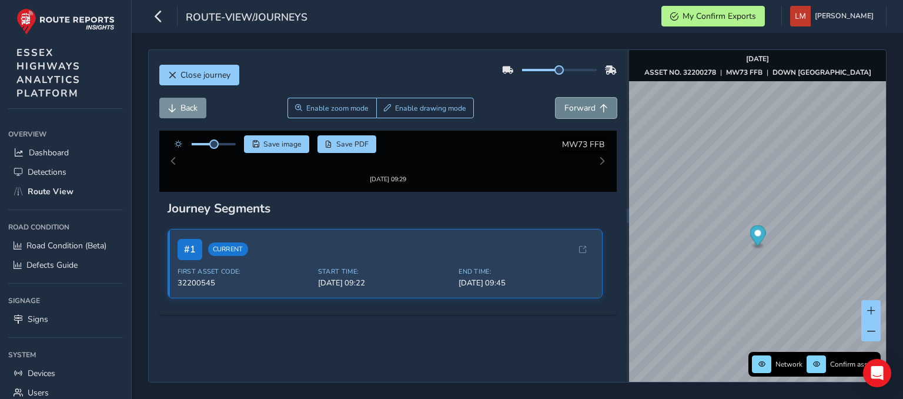
click at [581, 98] on button "Forward" at bounding box center [585, 108] width 61 height 21
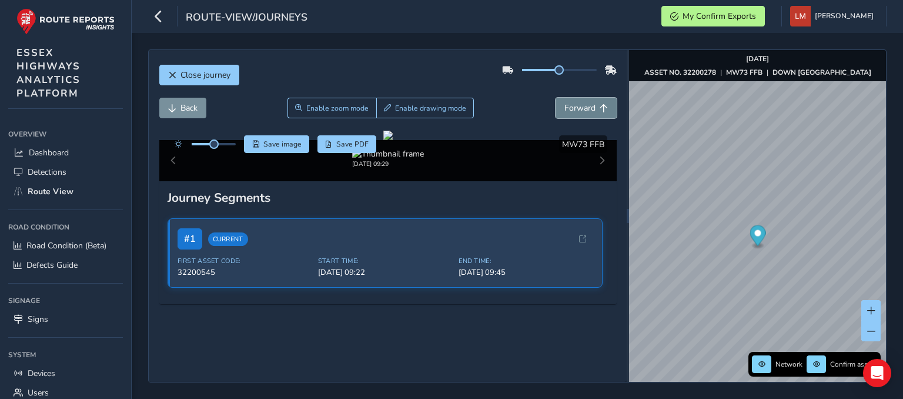
click at [581, 98] on button "Forward" at bounding box center [585, 108] width 61 height 21
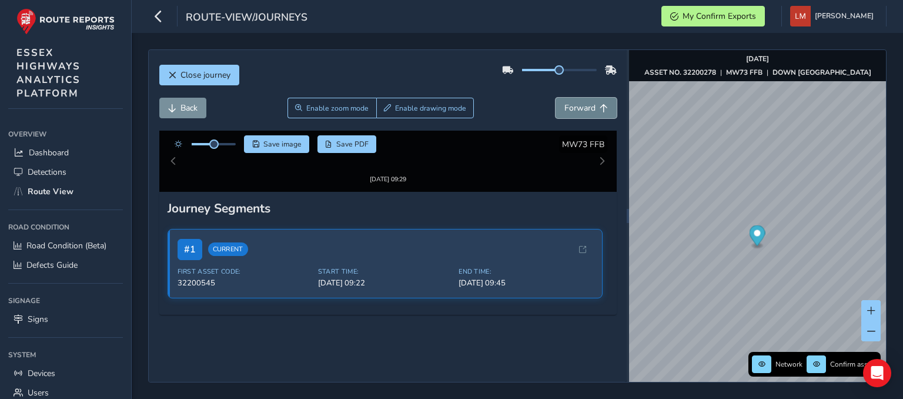
click at [581, 98] on button "Forward" at bounding box center [585, 108] width 61 height 21
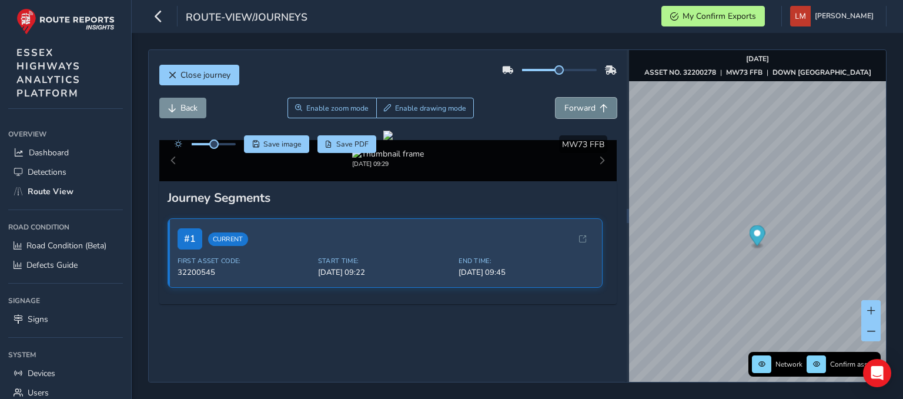
click at [580, 98] on button "Forward" at bounding box center [585, 108] width 61 height 21
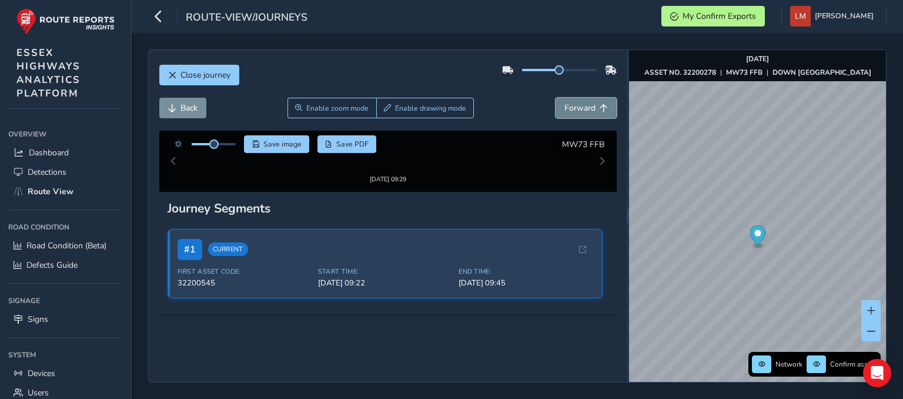
click at [580, 98] on button "Forward" at bounding box center [585, 108] width 61 height 21
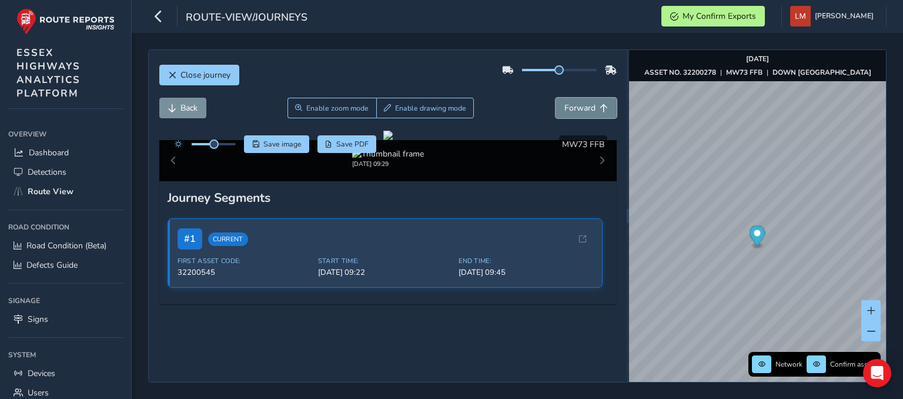
click at [580, 98] on button "Forward" at bounding box center [585, 108] width 61 height 21
click at [579, 98] on button "Forward" at bounding box center [585, 108] width 61 height 21
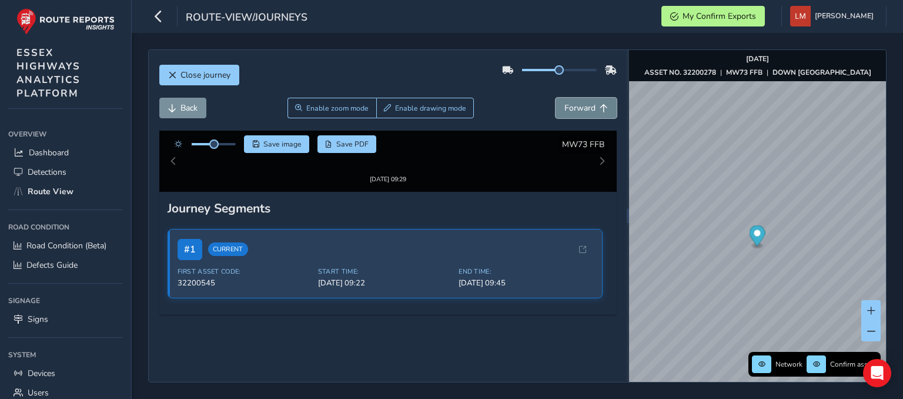
click at [578, 98] on button "Forward" at bounding box center [585, 108] width 61 height 21
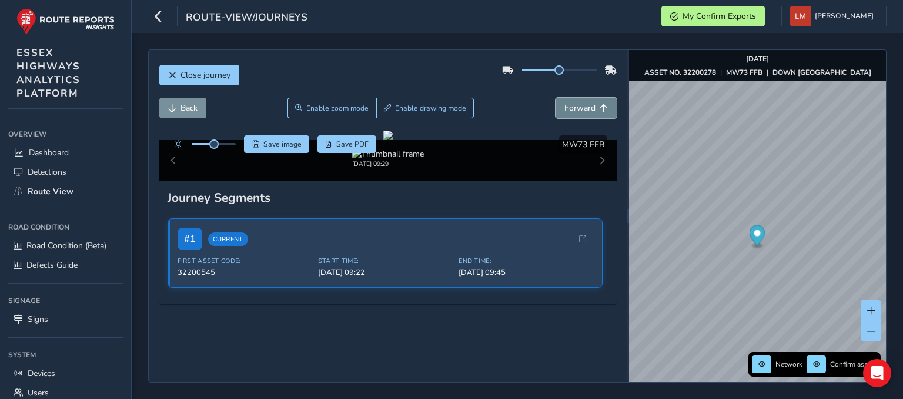
click at [577, 98] on button "Forward" at bounding box center [585, 108] width 61 height 21
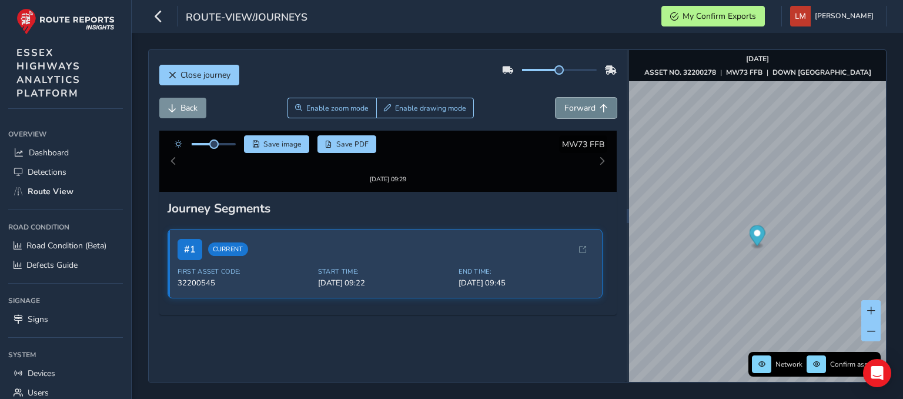
click at [577, 98] on button "Forward" at bounding box center [585, 108] width 61 height 21
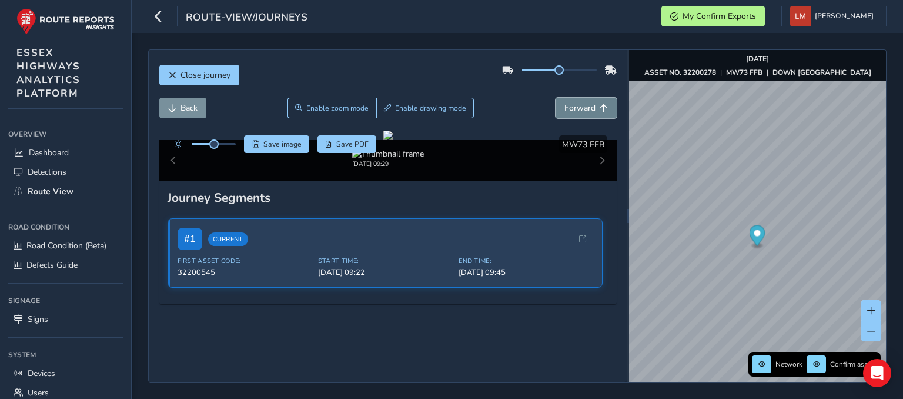
click at [577, 98] on button "Forward" at bounding box center [585, 108] width 61 height 21
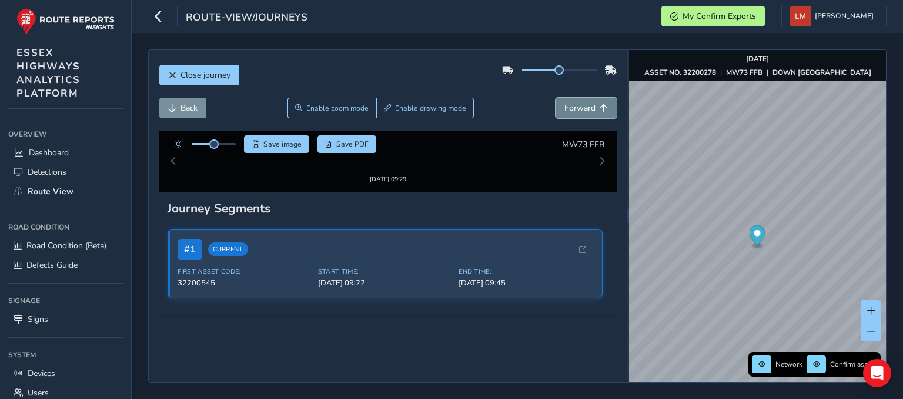
click at [577, 98] on button "Forward" at bounding box center [585, 108] width 61 height 21
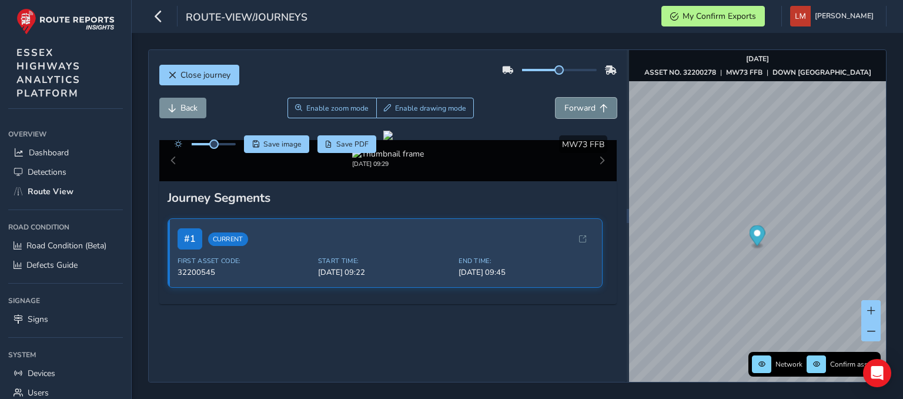
click at [577, 98] on button "Forward" at bounding box center [585, 108] width 61 height 21
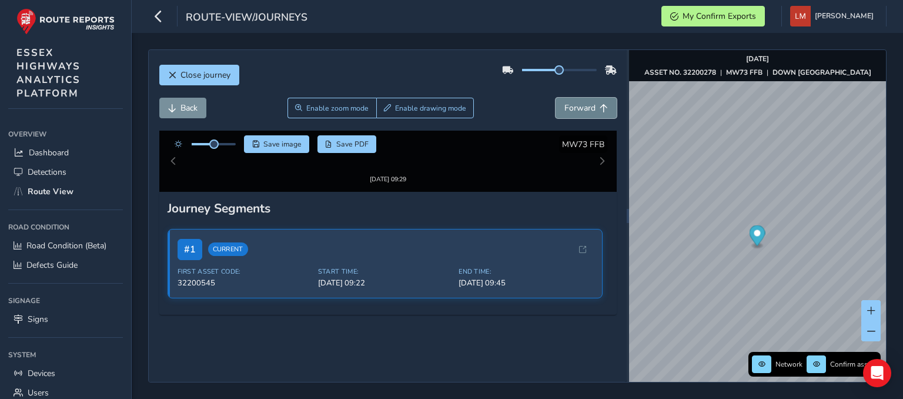
click at [577, 98] on button "Forward" at bounding box center [585, 108] width 61 height 21
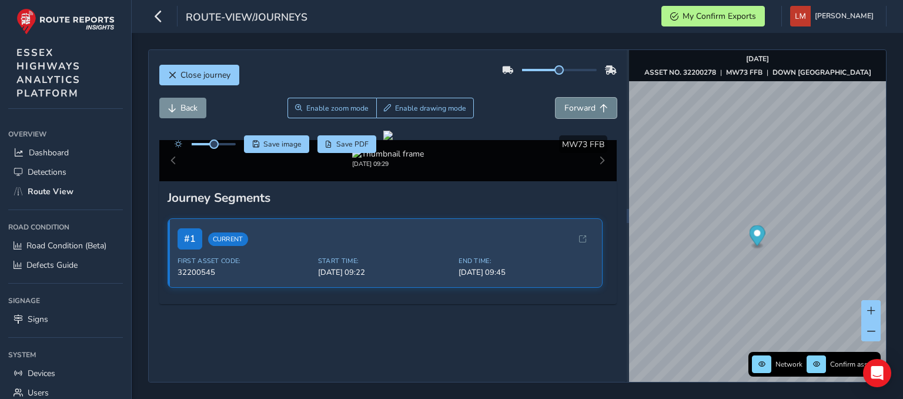
click at [577, 98] on button "Forward" at bounding box center [585, 108] width 61 height 21
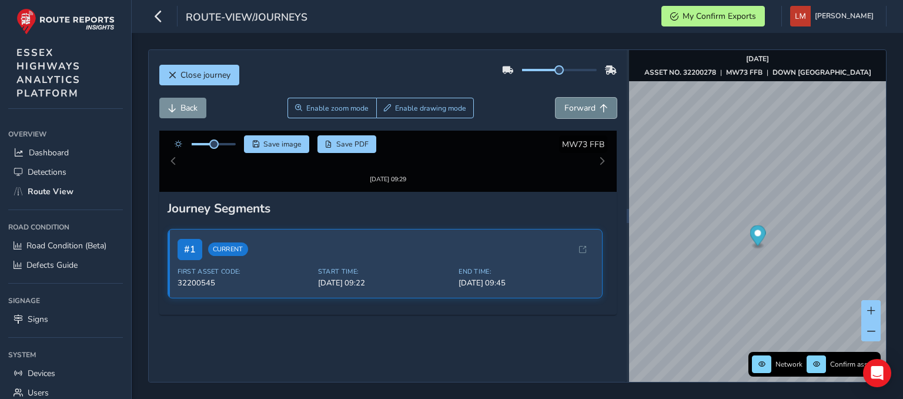
click at [577, 98] on div "Back Enable zoom mode Enable drawing mode Forward" at bounding box center [387, 114] width 457 height 33
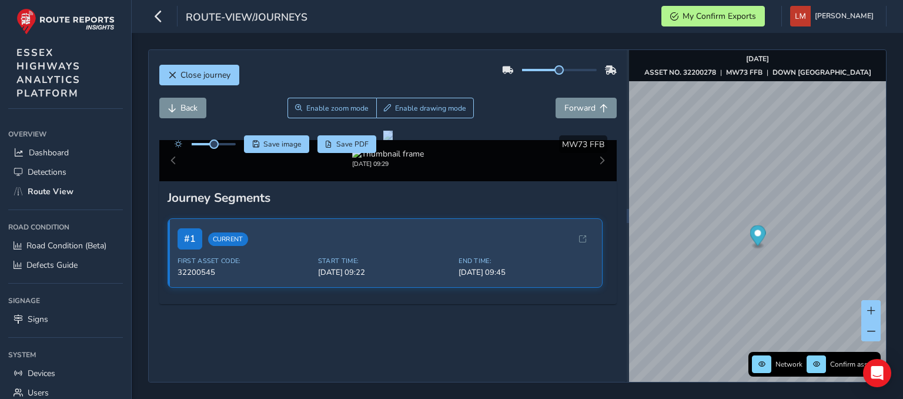
click at [577, 98] on div "Back Enable zoom mode Enable drawing mode Forward" at bounding box center [387, 114] width 457 height 33
click at [393, 130] on div at bounding box center [387, 134] width 9 height 9
click at [574, 102] on span "Forward" at bounding box center [579, 107] width 31 height 11
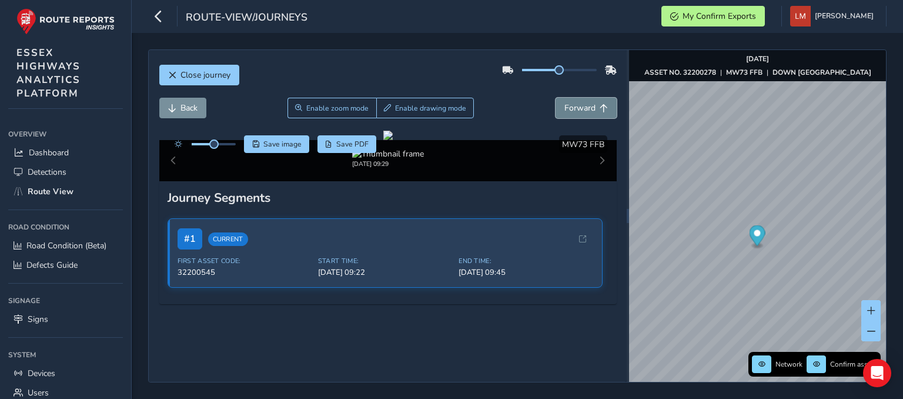
click at [574, 102] on span "Forward" at bounding box center [579, 107] width 31 height 11
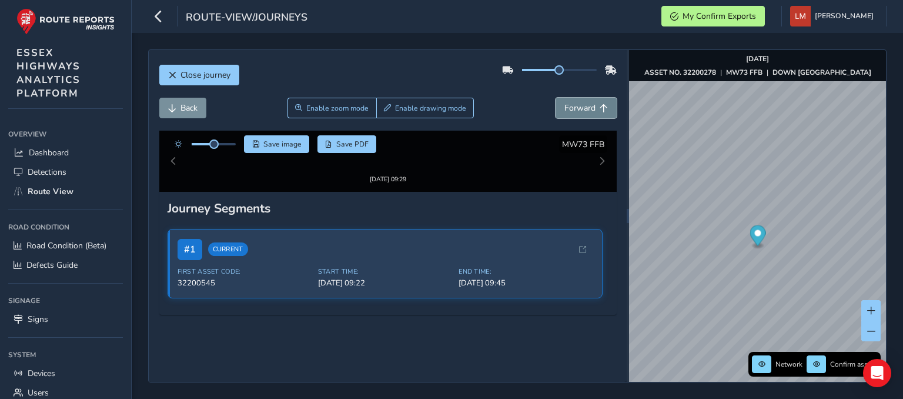
click at [574, 102] on span "Forward" at bounding box center [579, 107] width 31 height 11
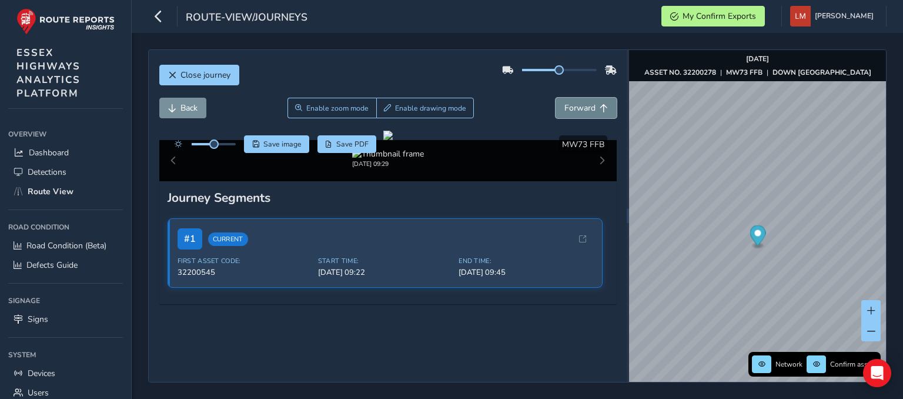
click at [574, 102] on span "Forward" at bounding box center [579, 107] width 31 height 11
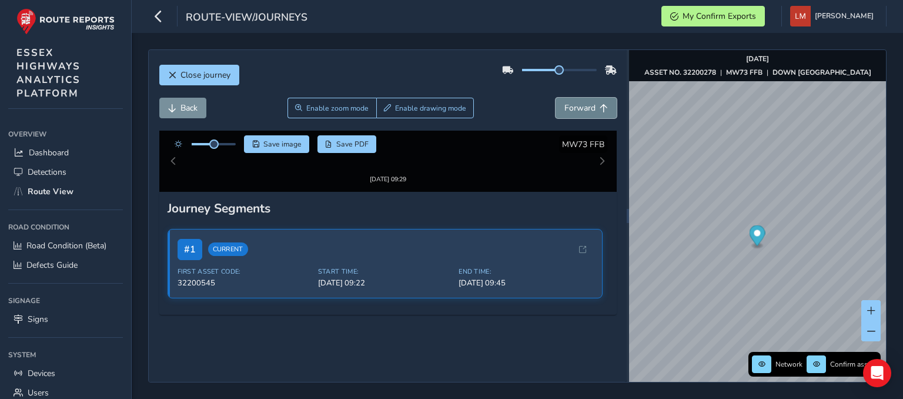
click at [574, 102] on span "Forward" at bounding box center [579, 107] width 31 height 11
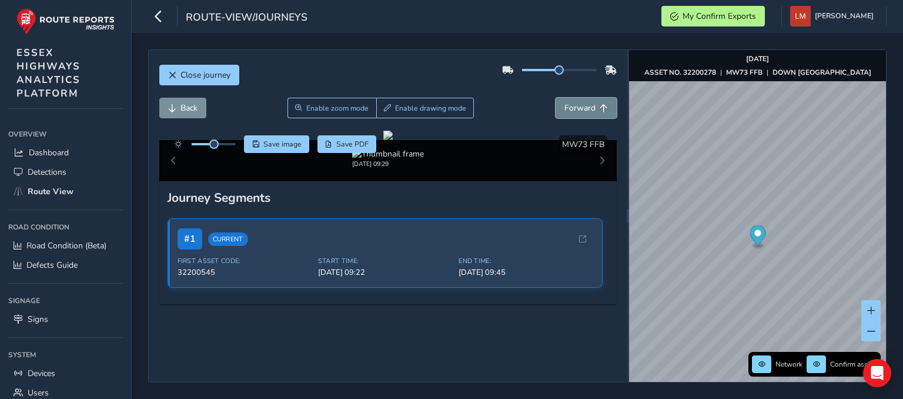
click at [574, 102] on span "Forward" at bounding box center [579, 107] width 31 height 11
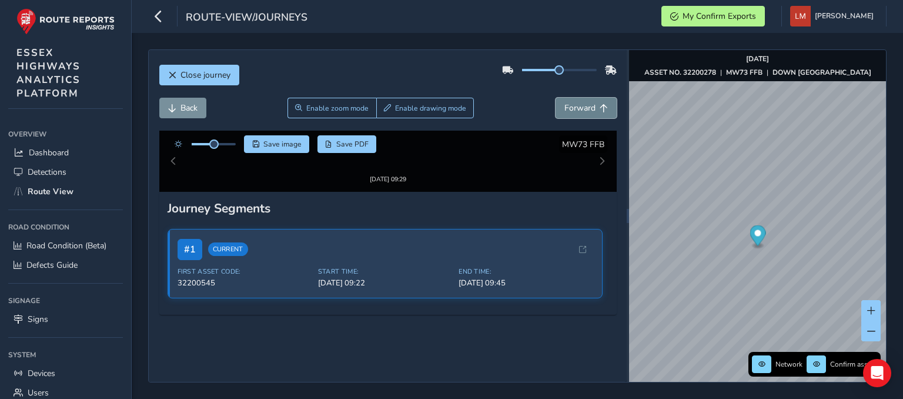
click at [574, 102] on span "Forward" at bounding box center [579, 107] width 31 height 11
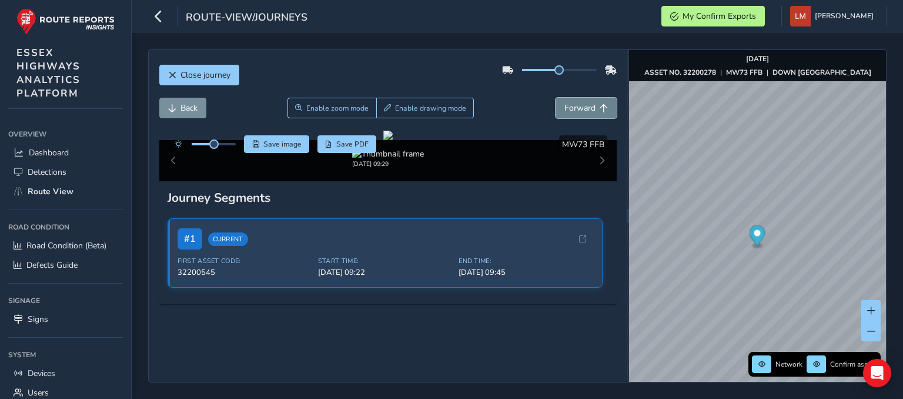
click at [574, 102] on span "Forward" at bounding box center [579, 107] width 31 height 11
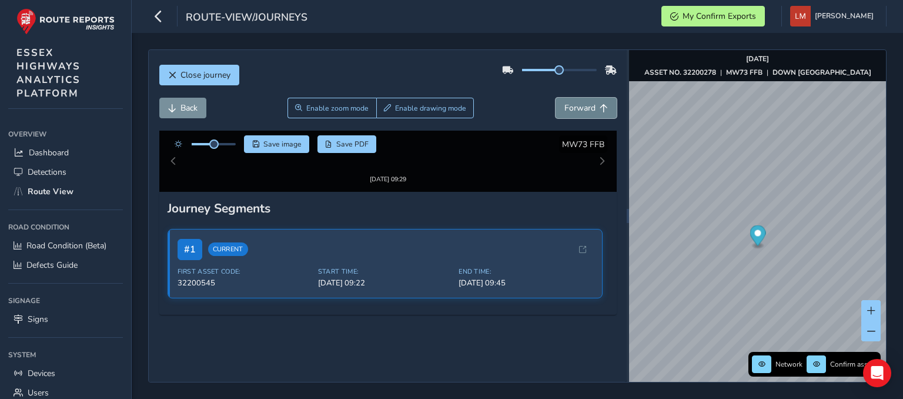
click at [574, 102] on span "Forward" at bounding box center [579, 107] width 31 height 11
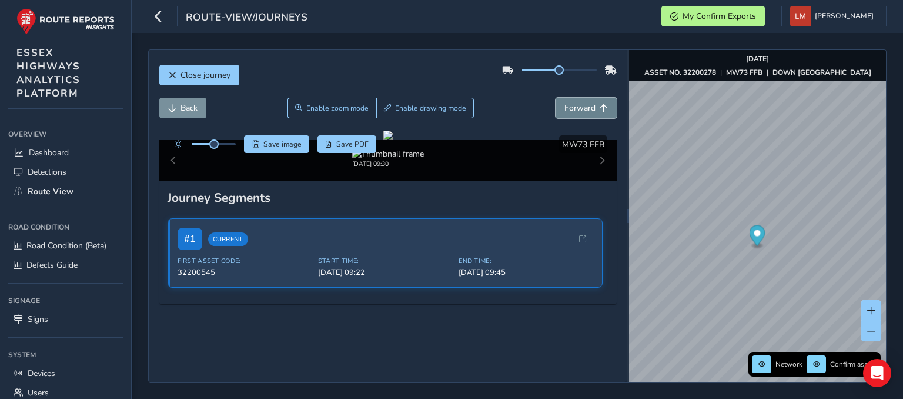
click at [574, 102] on span "Forward" at bounding box center [579, 107] width 31 height 11
click at [578, 98] on button "Forward" at bounding box center [585, 108] width 61 height 21
